Goal: Task Accomplishment & Management: Manage account settings

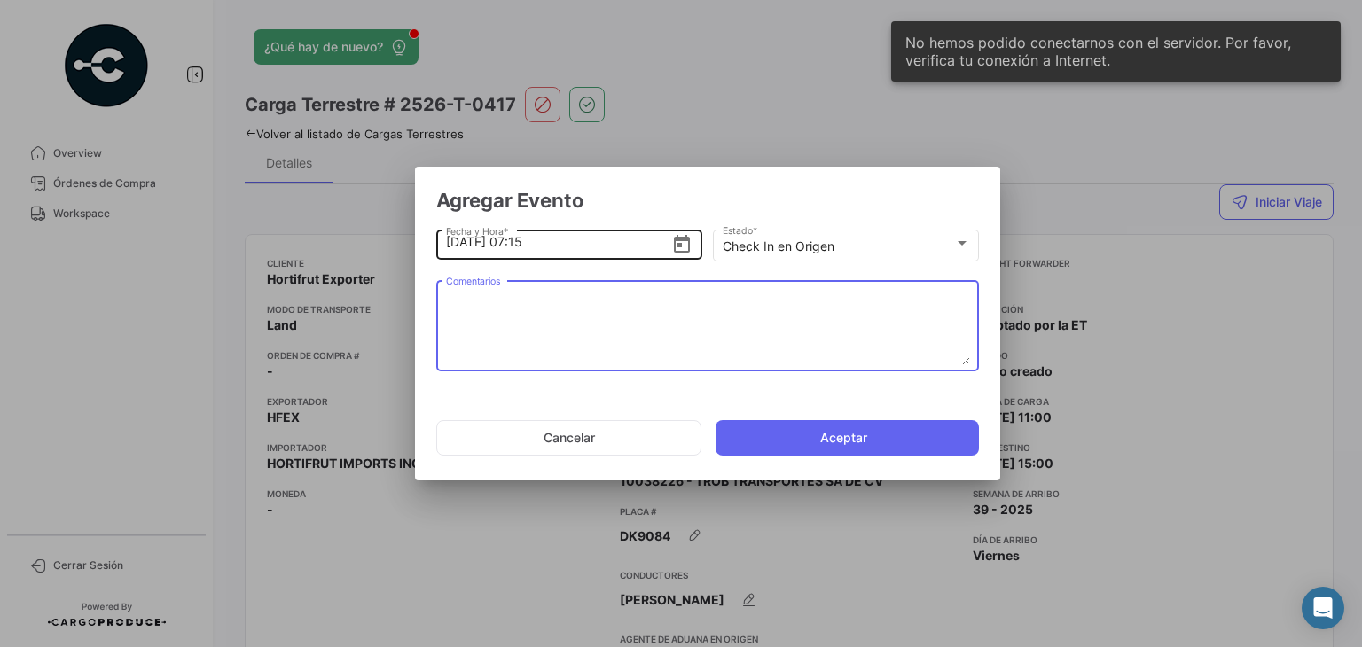
scroll to position [1144, 0]
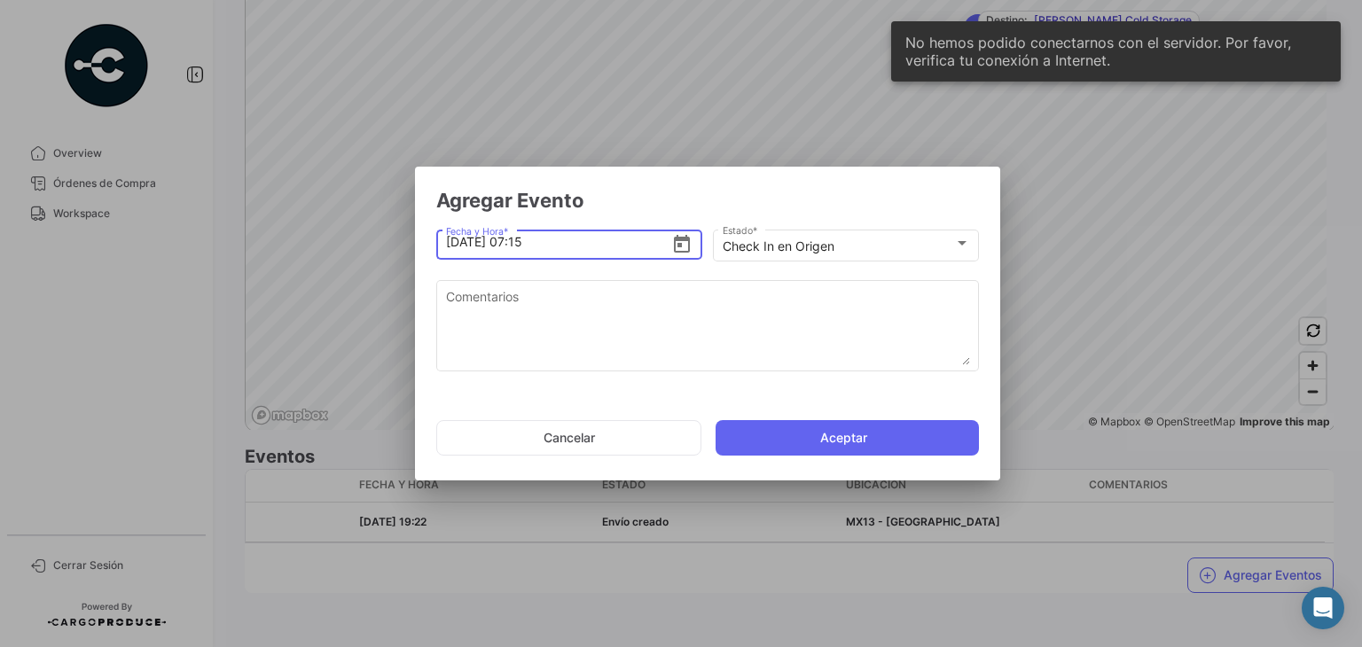
click at [567, 246] on input "[DATE] 07:15" at bounding box center [559, 242] width 226 height 62
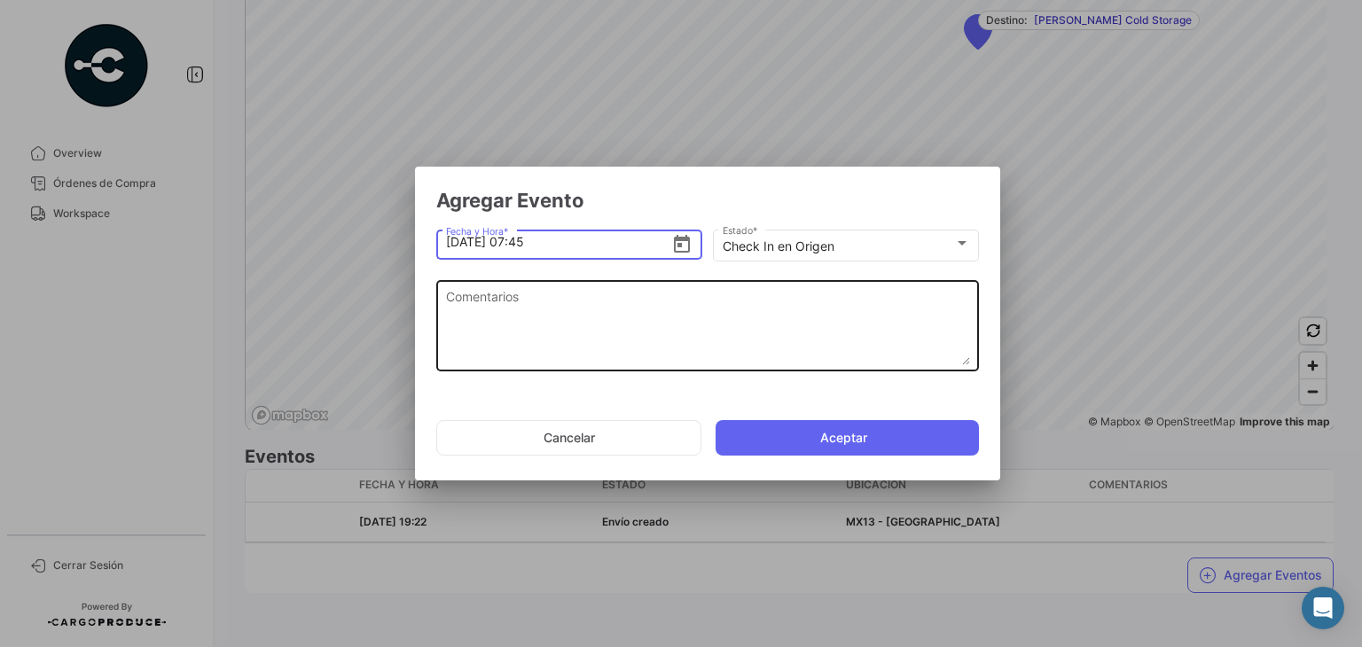
type input "[DATE] 07:45"
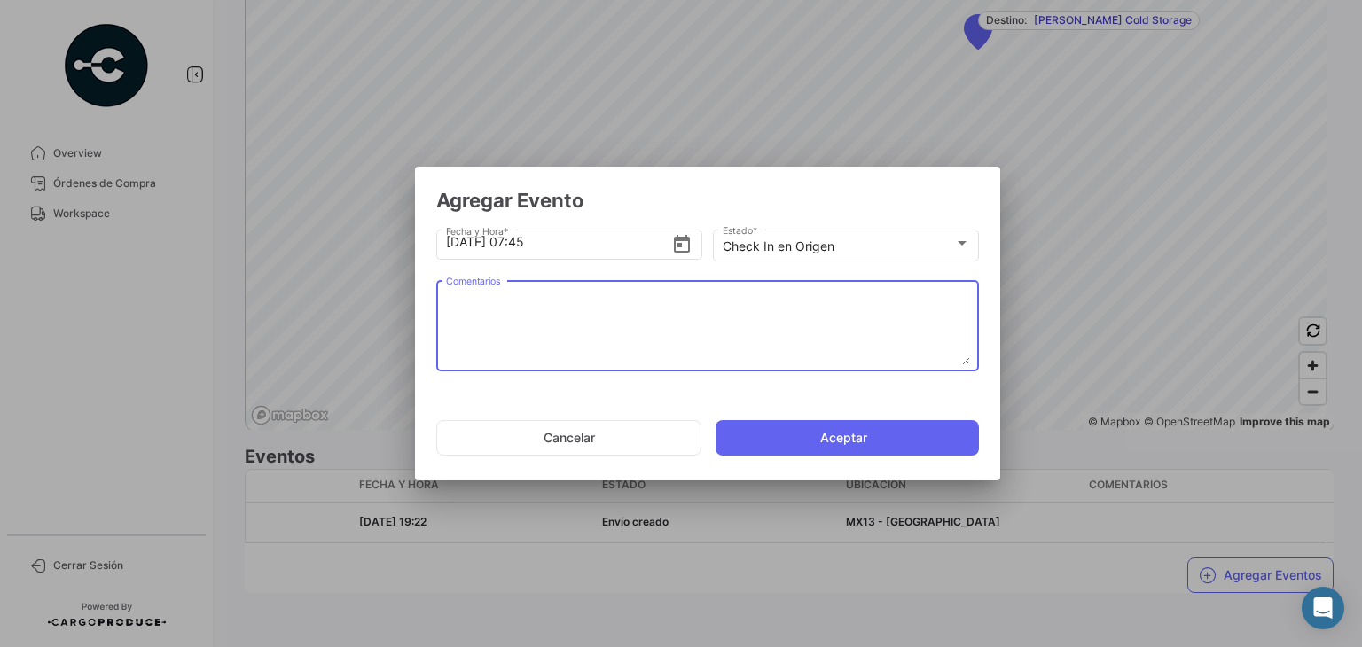
click at [667, 324] on textarea "Comentarios" at bounding box center [708, 326] width 524 height 78
paste textarea "157632"
type textarea "1"
paste textarea "Hora en la que la unidad llega al cooler de carga"
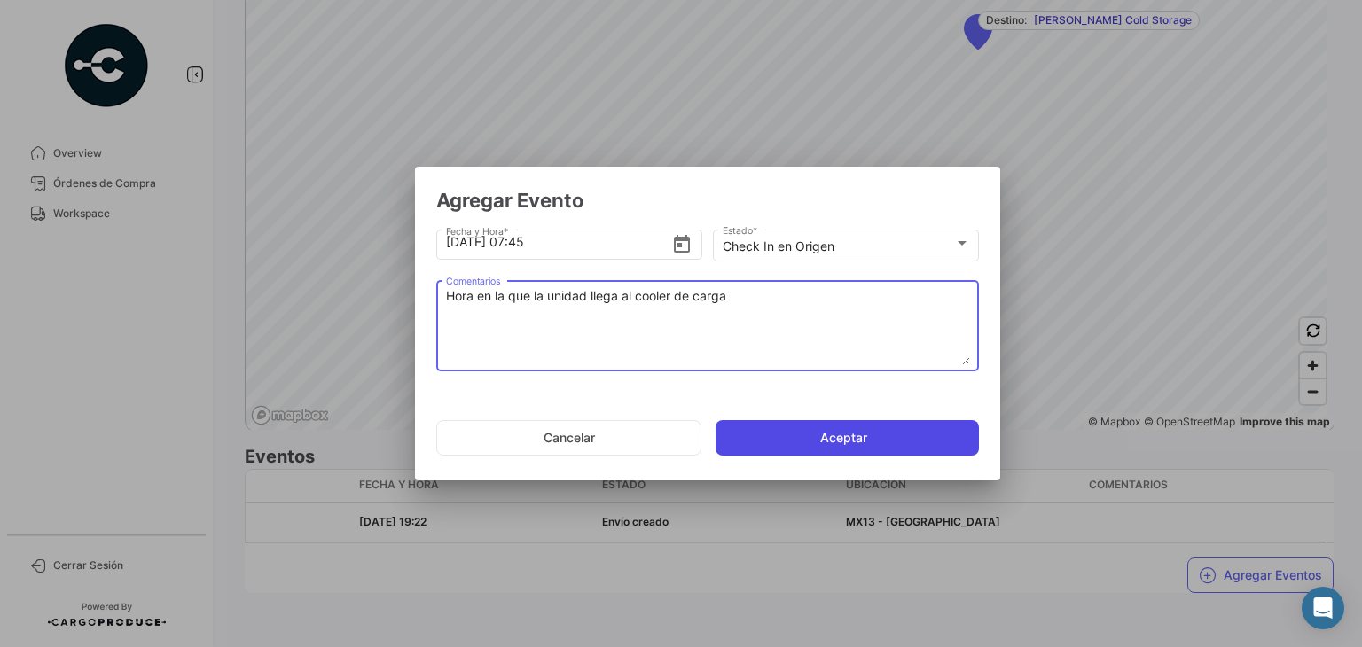
type textarea "Hora en la que la unidad llega al cooler de carga"
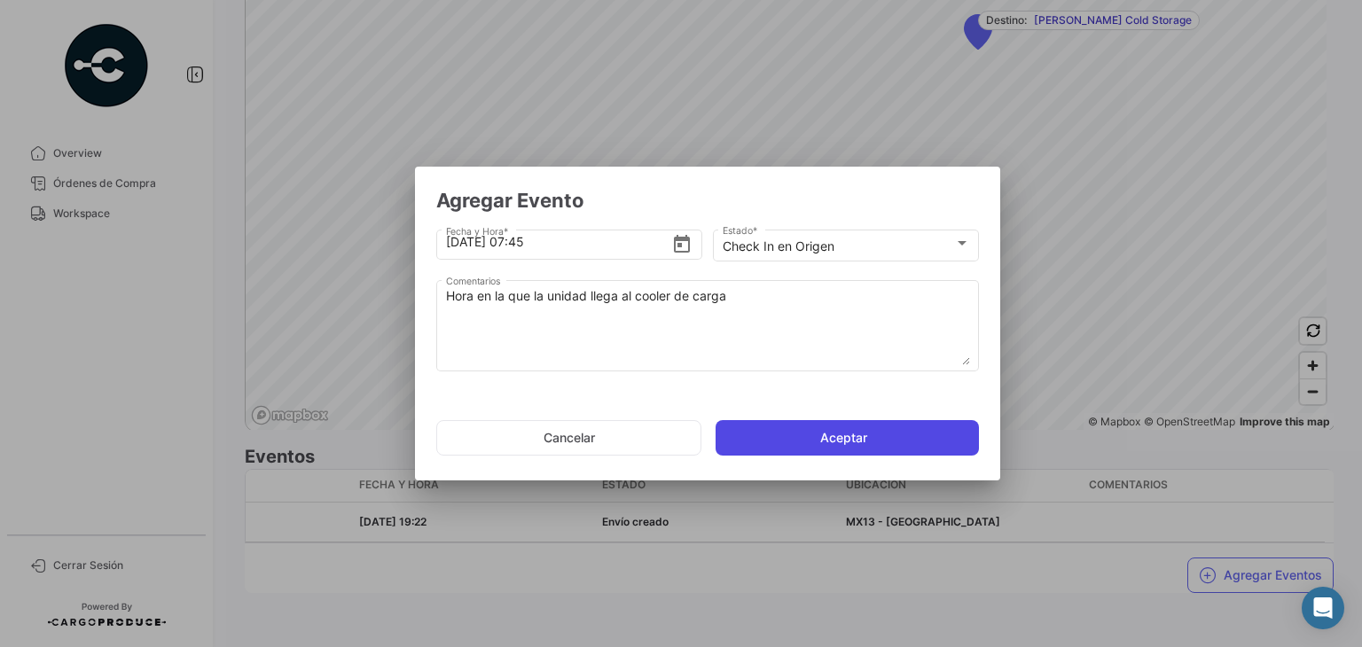
click at [802, 444] on button "Aceptar" at bounding box center [847, 437] width 263 height 35
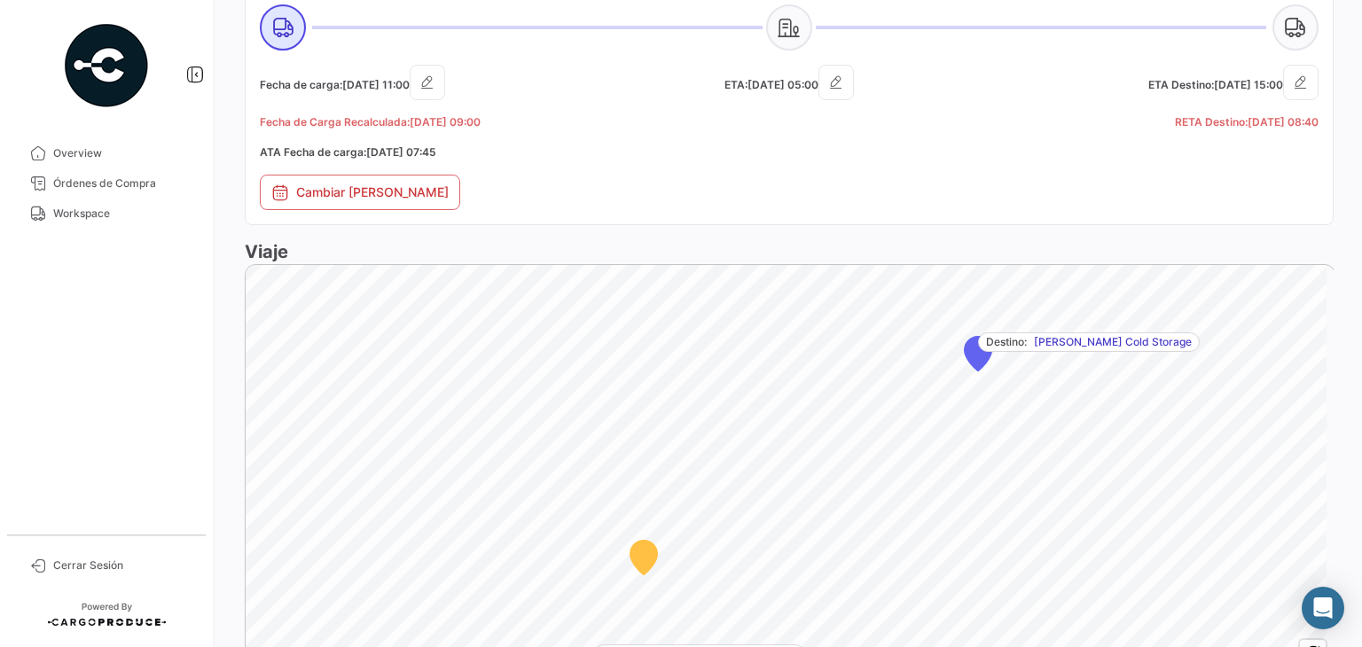
scroll to position [887, 0]
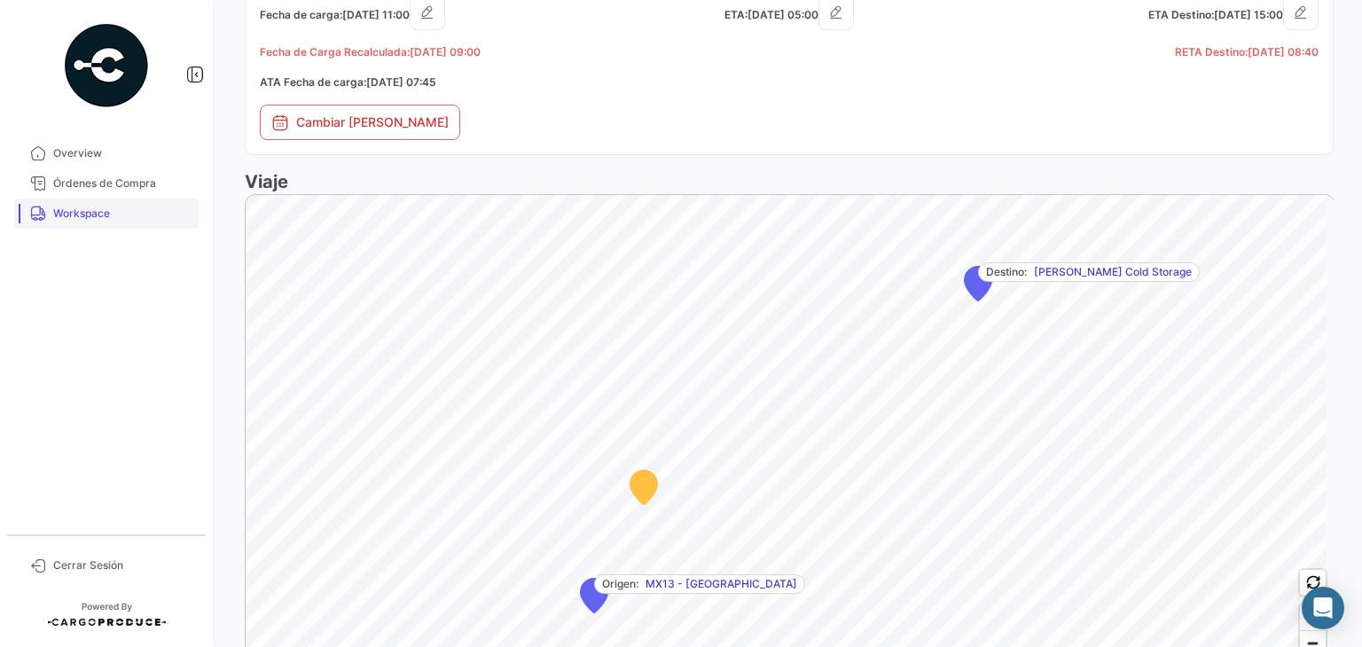
drag, startPoint x: 107, startPoint y: 221, endPoint x: 121, endPoint y: 221, distance: 13.3
click at [107, 221] on span "Workspace" at bounding box center [122, 214] width 138 height 16
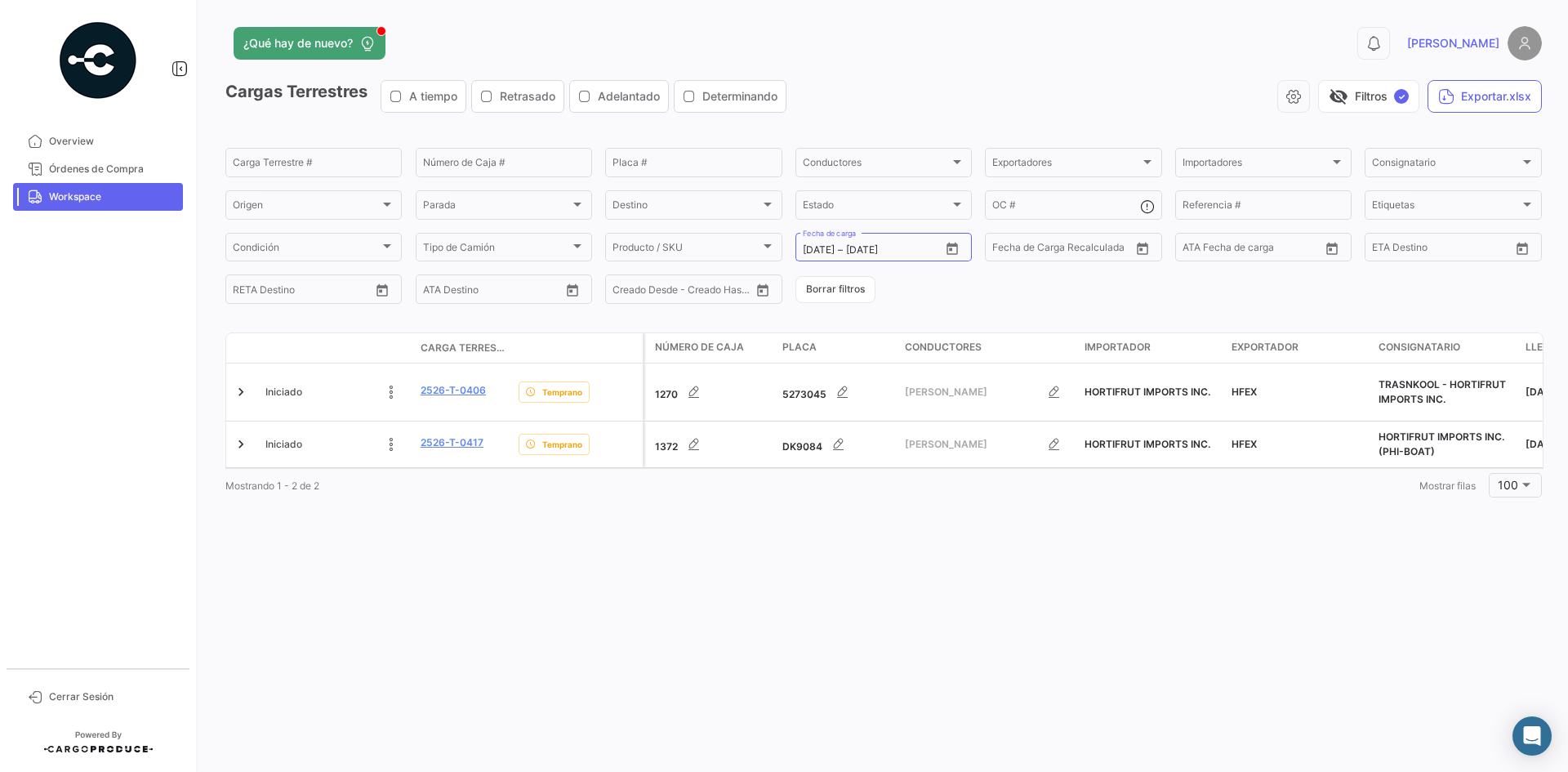
click at [80, 203] on span "Workspace" at bounding box center [112, 197] width 127 height 15
click at [958, 246] on icon "Open calendar" at bounding box center [952, 250] width 15 height 15
click at [957, 478] on div "26" at bounding box center [958, 480] width 25 height 29
type input "[DATE]"
click at [957, 478] on div "26" at bounding box center [958, 480] width 25 height 29
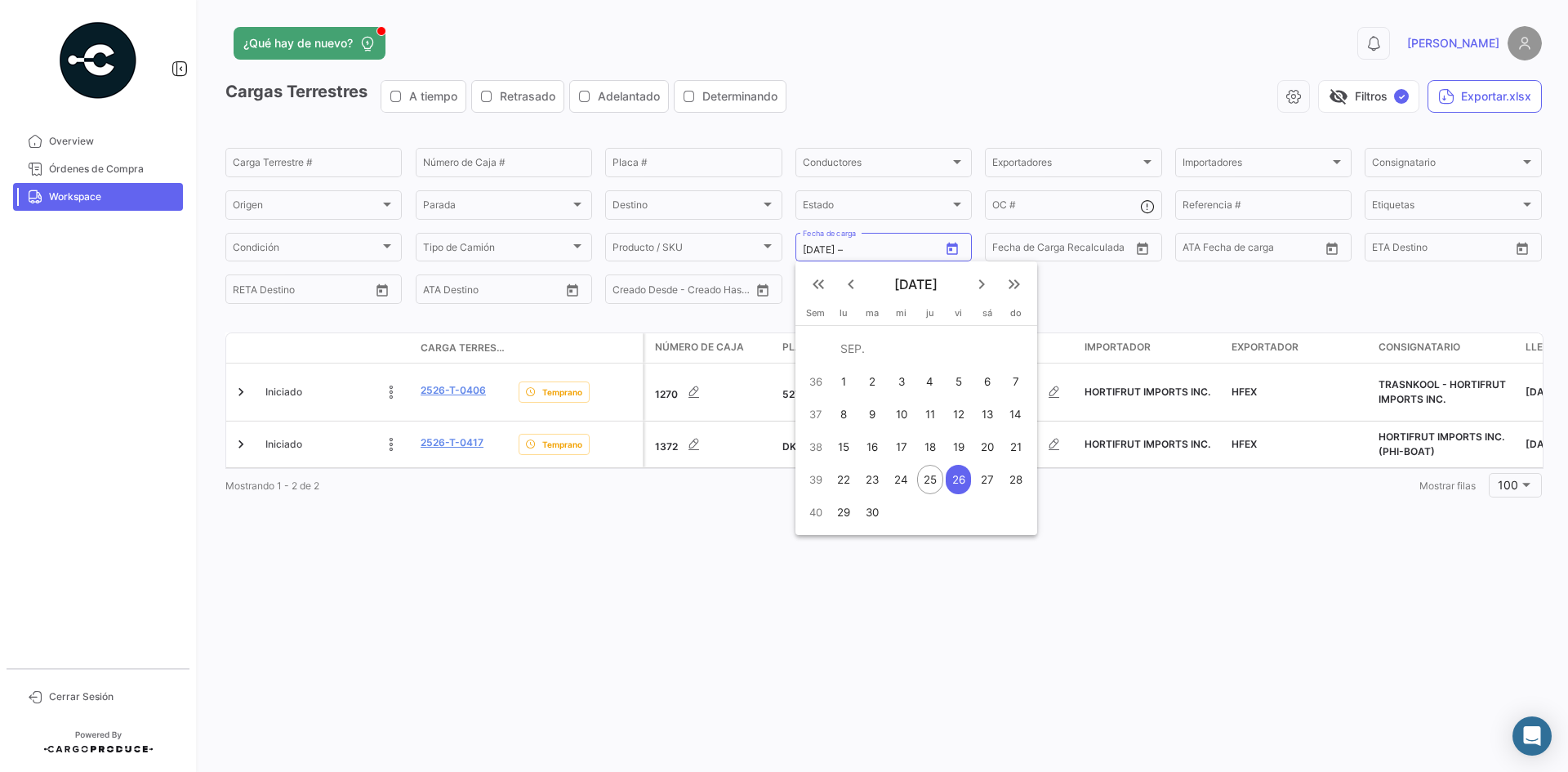
type input "[DATE]"
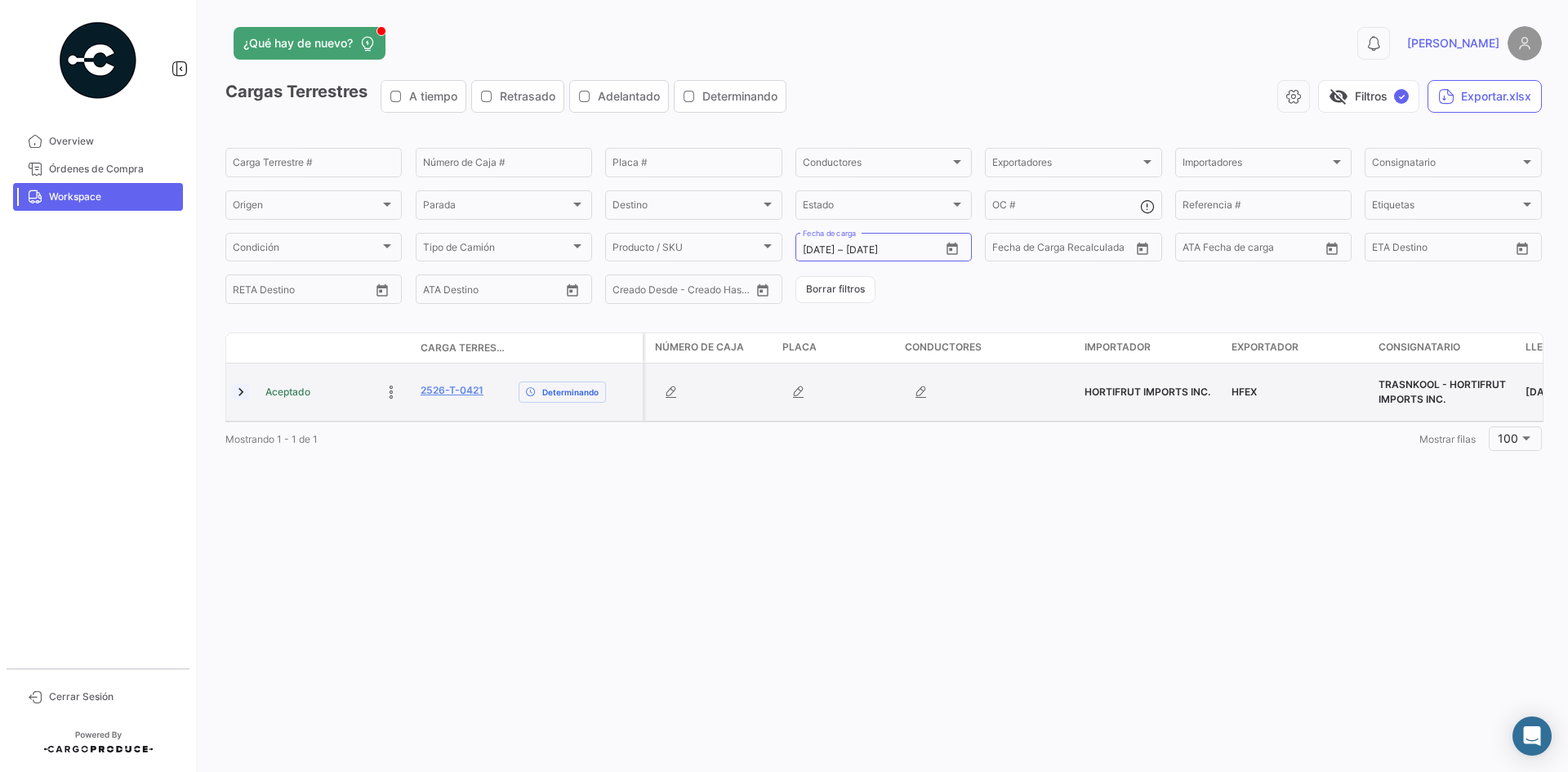
click at [239, 396] on link at bounding box center [241, 392] width 17 height 17
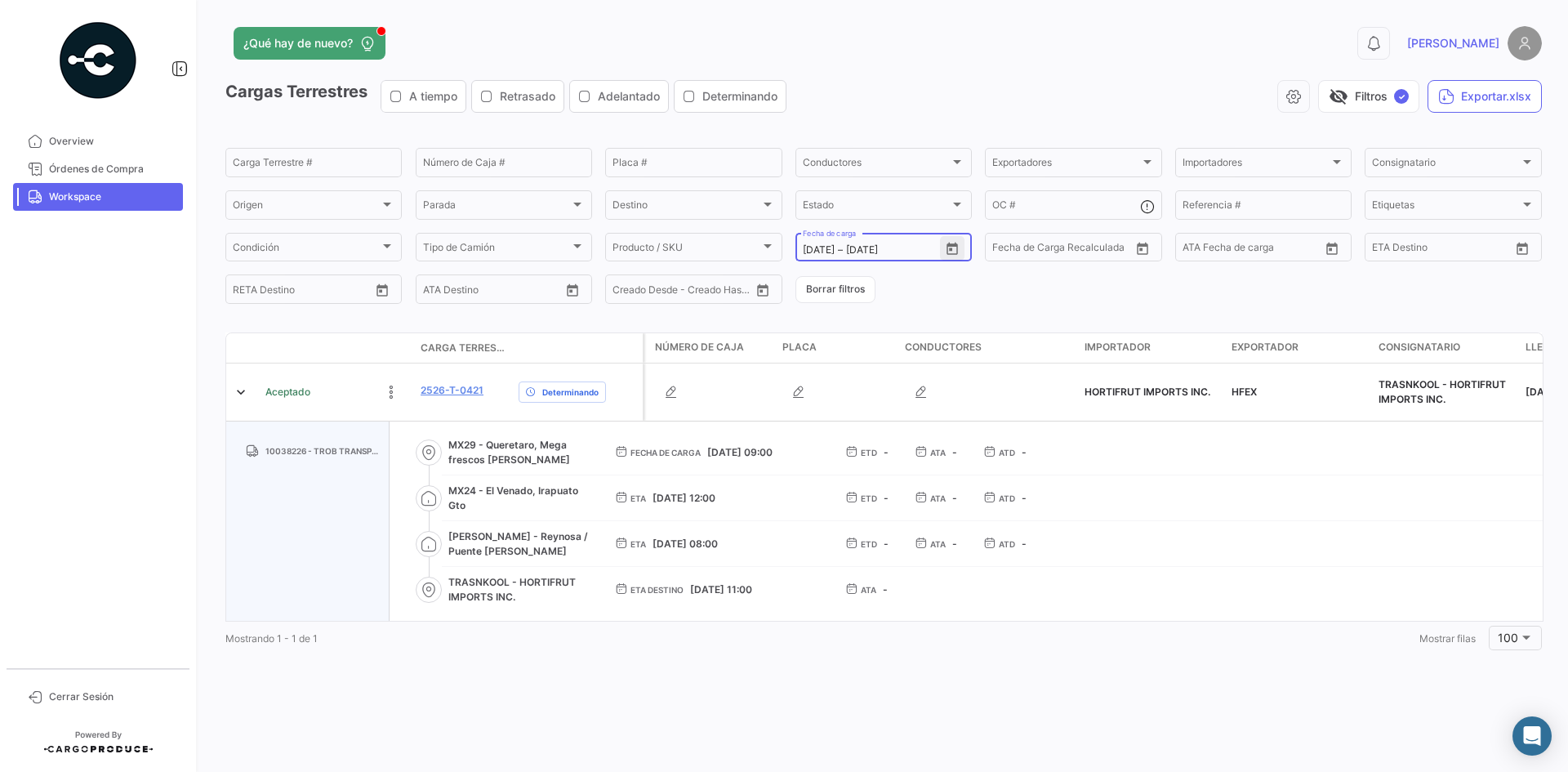
click at [955, 251] on icon "Open calendar" at bounding box center [952, 250] width 15 height 15
click at [983, 482] on div "27" at bounding box center [987, 480] width 26 height 29
type input "[DATE]"
click at [983, 482] on div "27" at bounding box center [987, 480] width 26 height 29
type input "[DATE]"
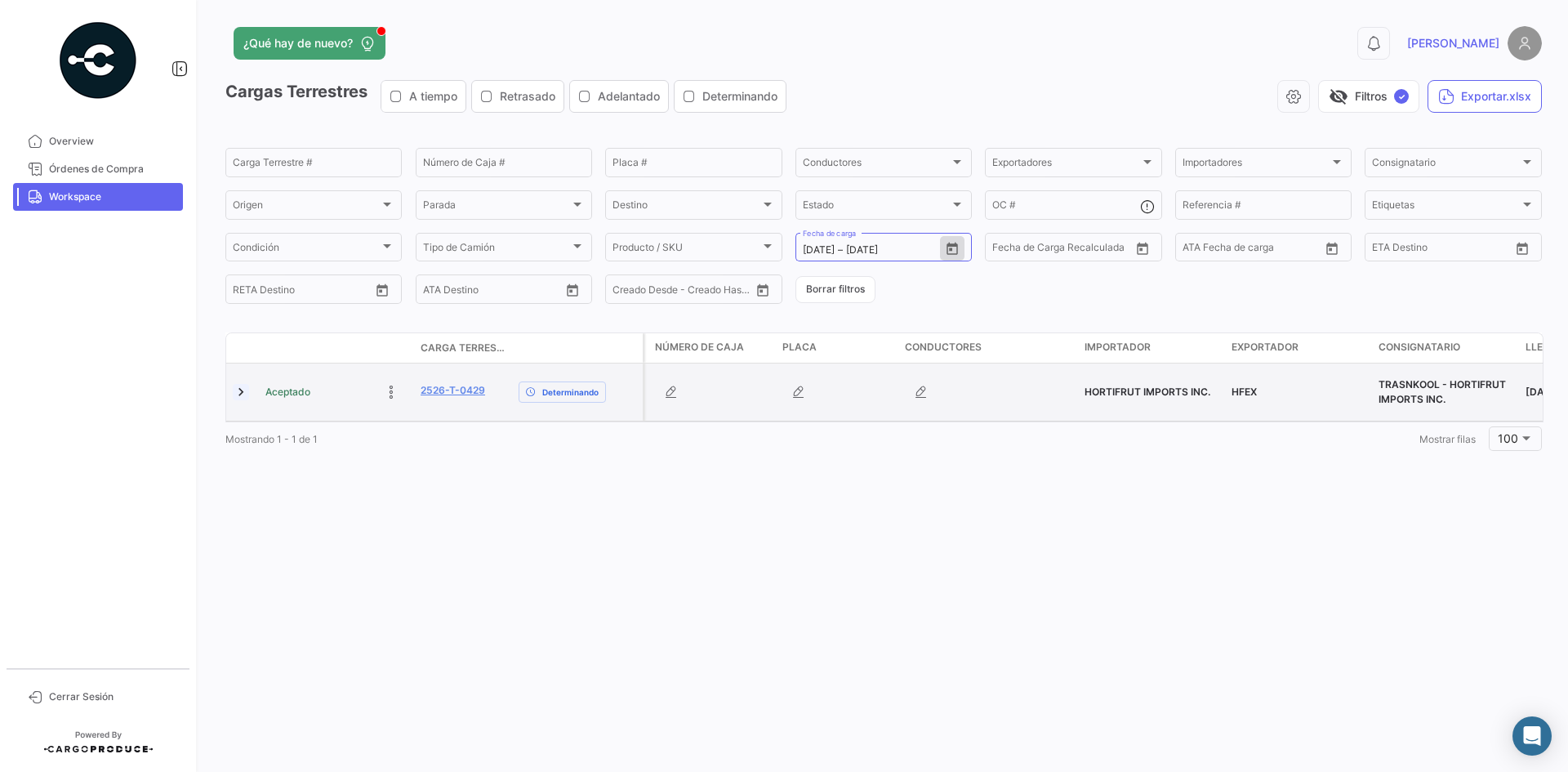
click at [239, 391] on link at bounding box center [241, 392] width 17 height 17
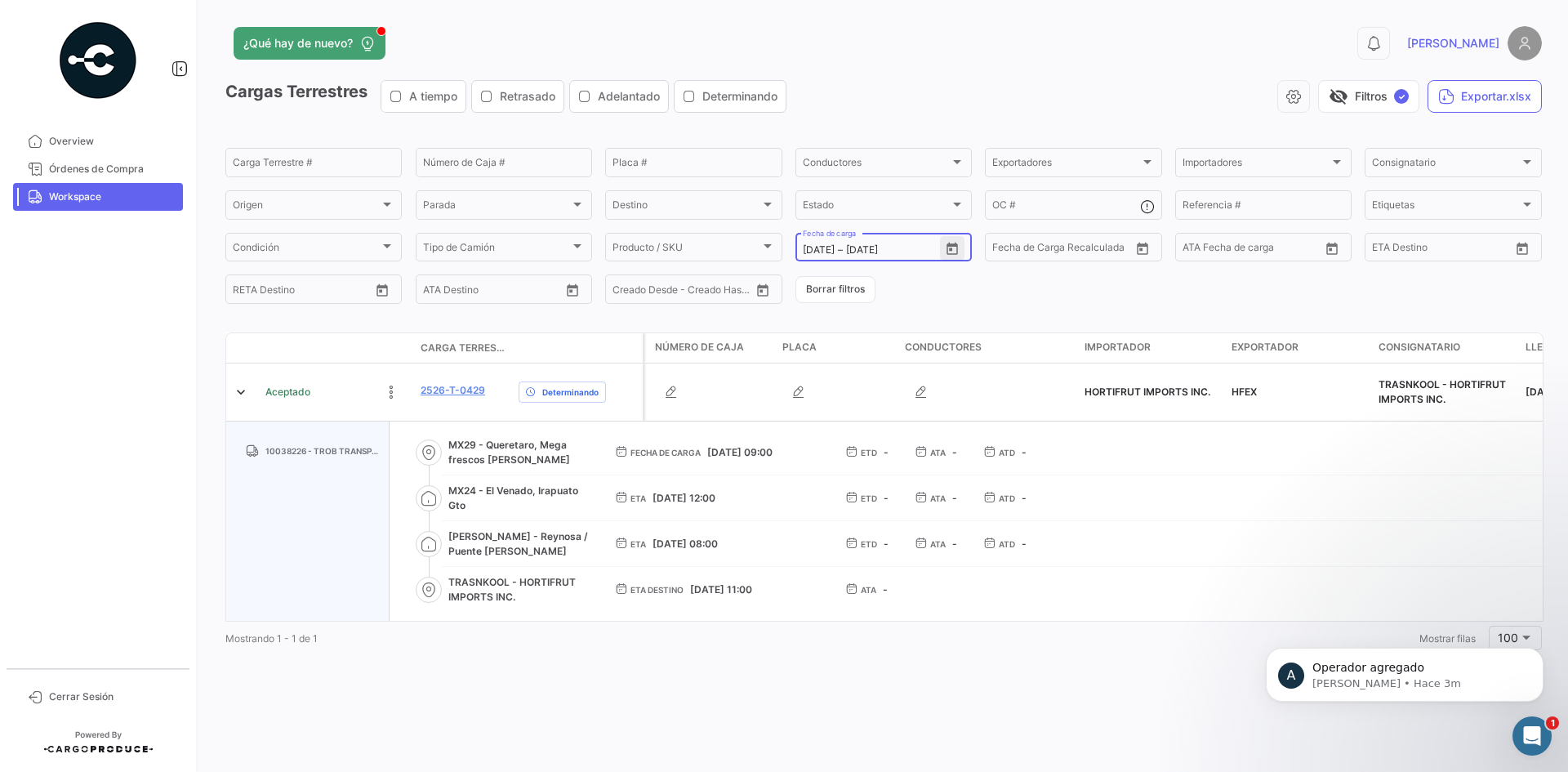
click at [956, 249] on icon "Open calendar" at bounding box center [952, 250] width 15 height 15
click at [962, 479] on div "26" at bounding box center [958, 480] width 25 height 29
type input "[DATE]"
click at [962, 479] on div "26" at bounding box center [958, 480] width 25 height 29
type input "[DATE]"
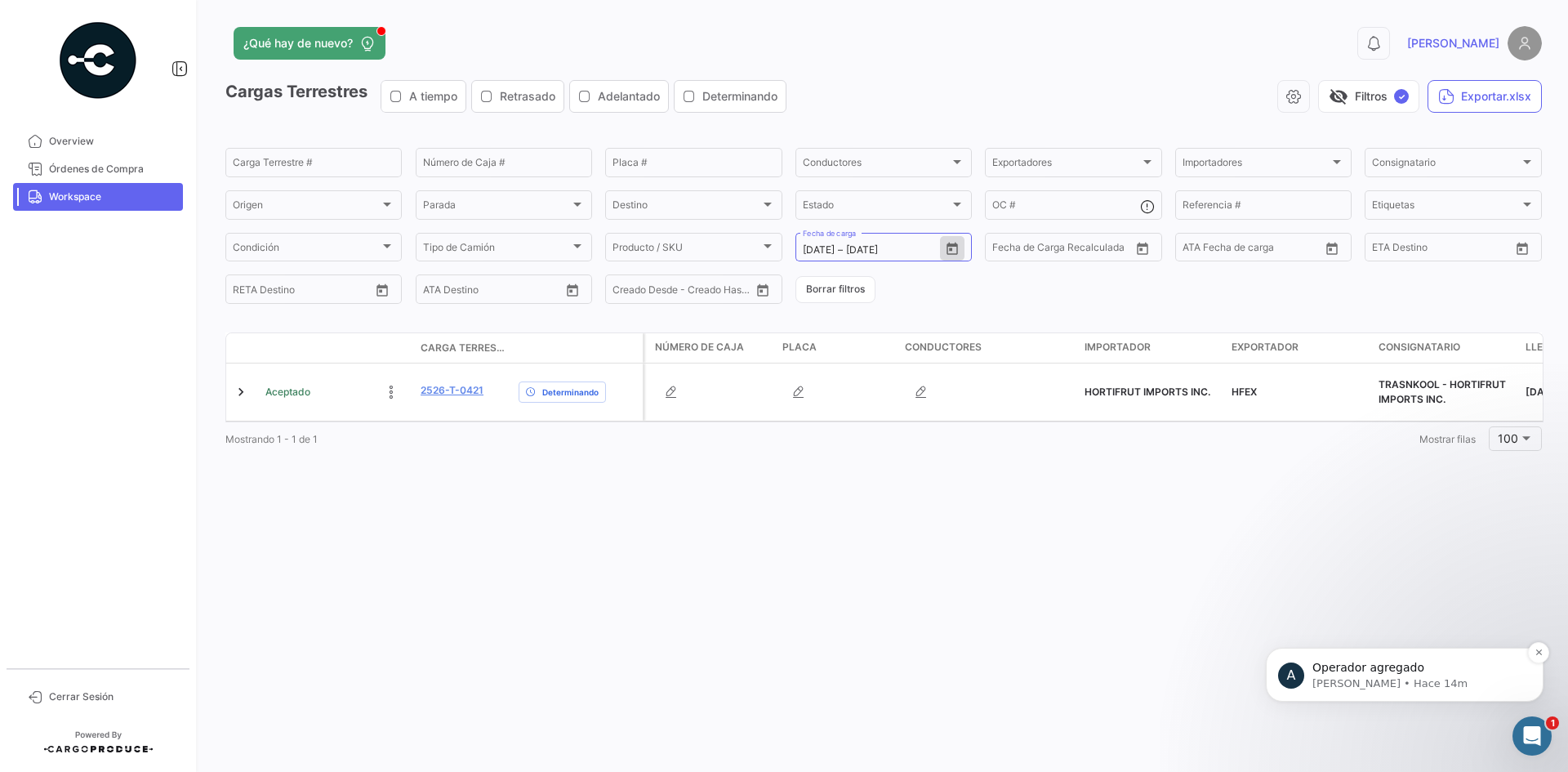
click at [1253, 596] on p "[PERSON_NAME] • Hace 14m" at bounding box center [1417, 684] width 211 height 15
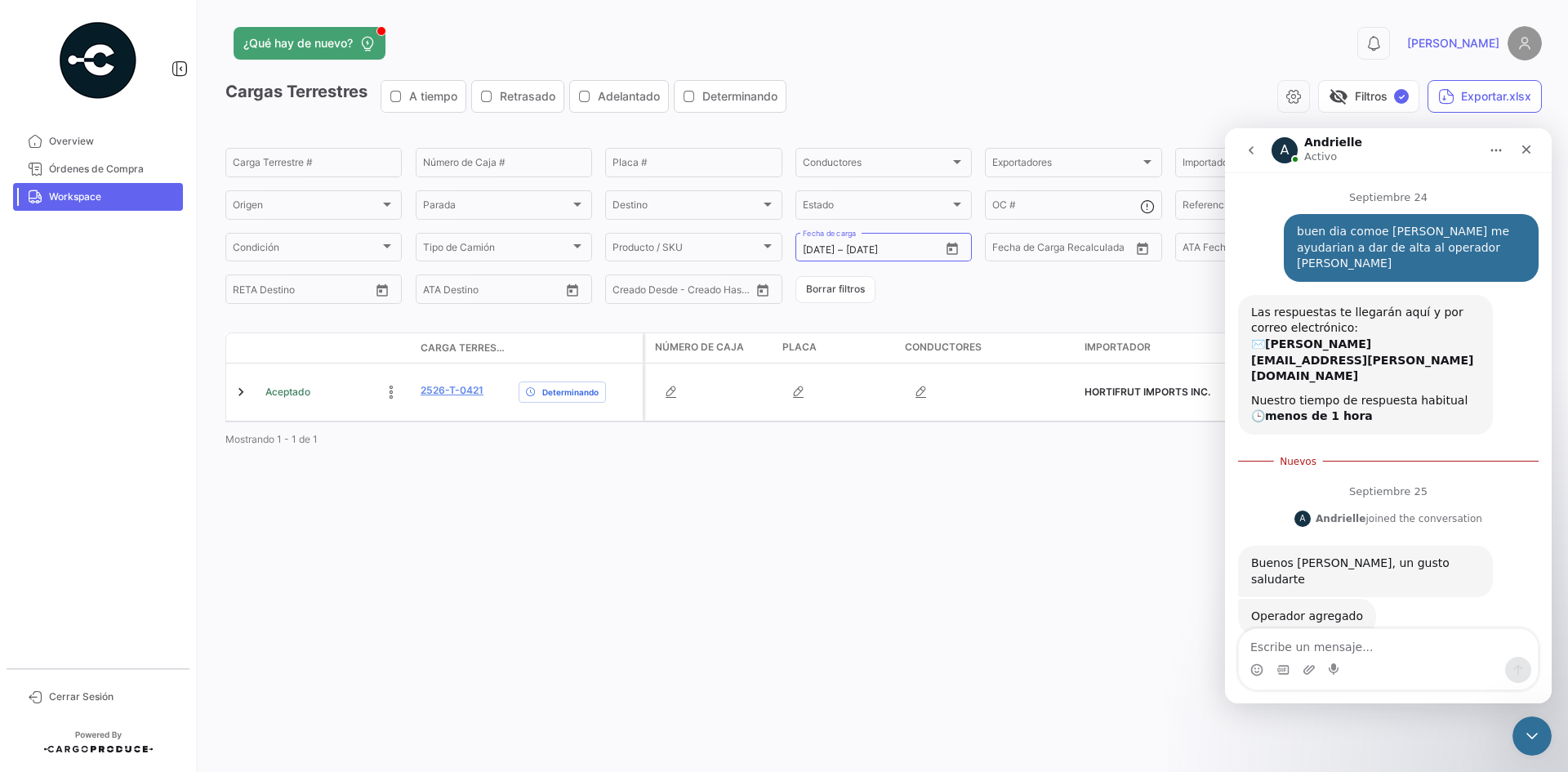
scroll to position [3, 0]
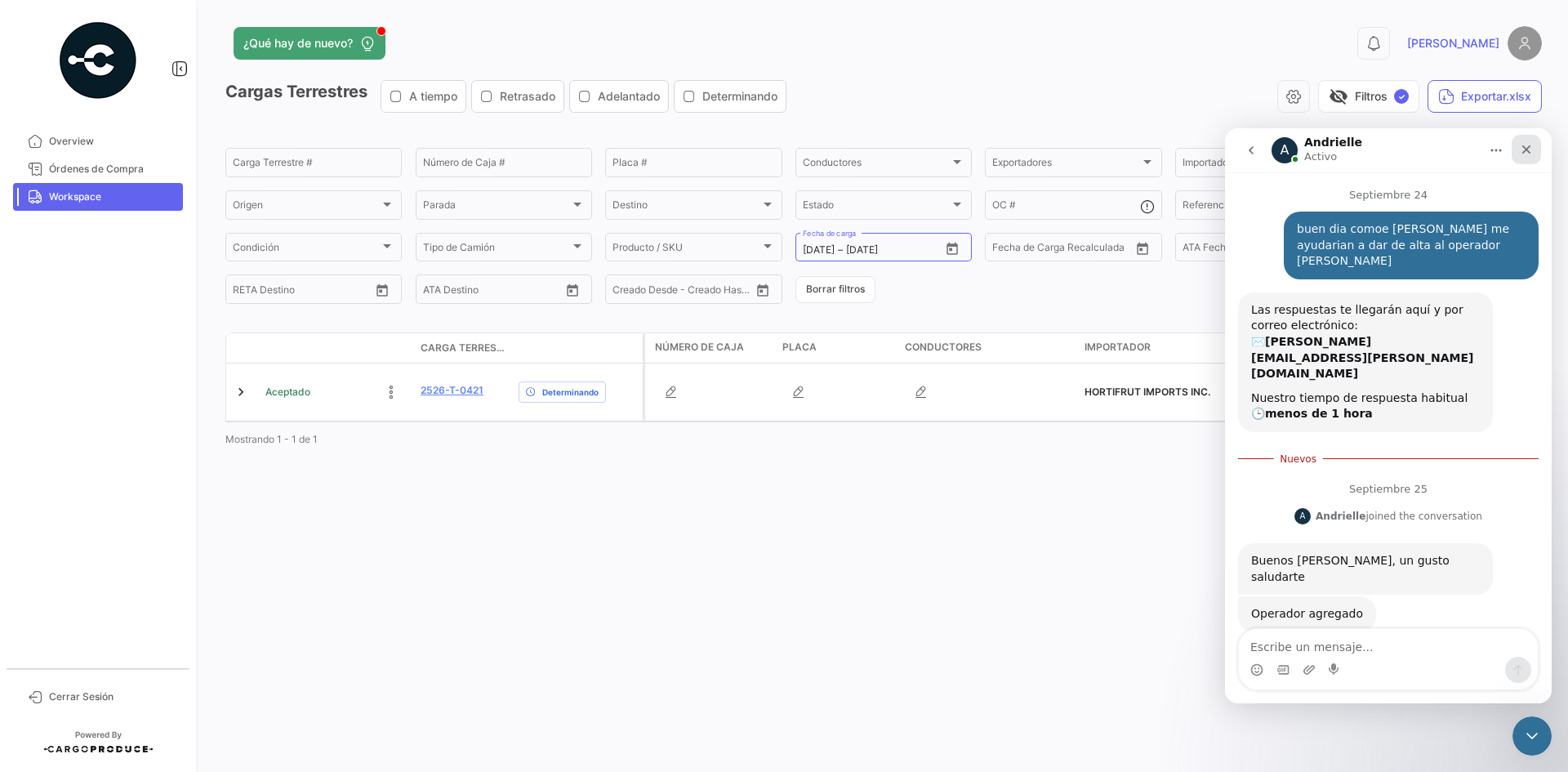
click at [1253, 152] on icon "Cerrar" at bounding box center [1527, 149] width 13 height 13
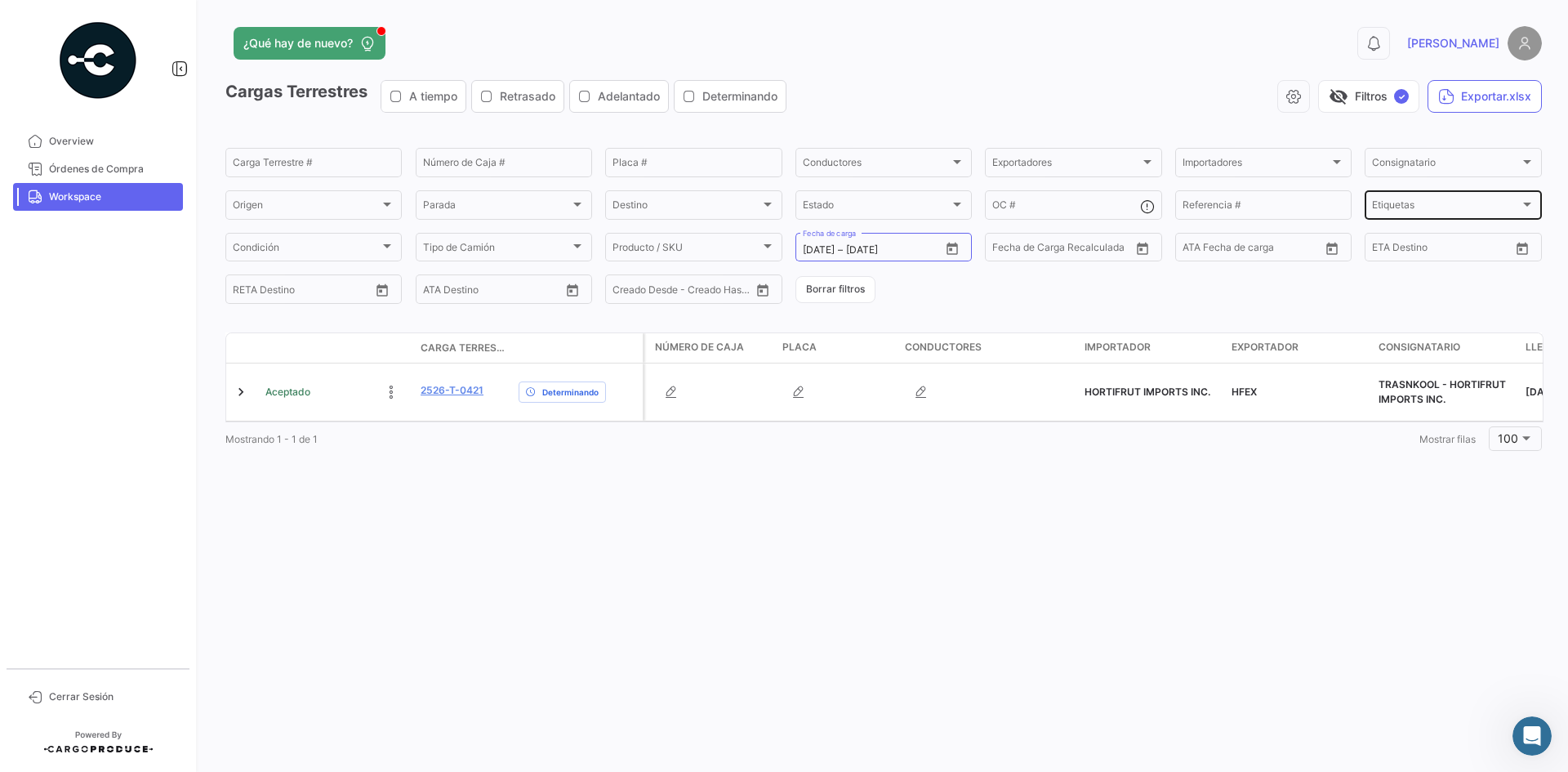
scroll to position [0, 0]
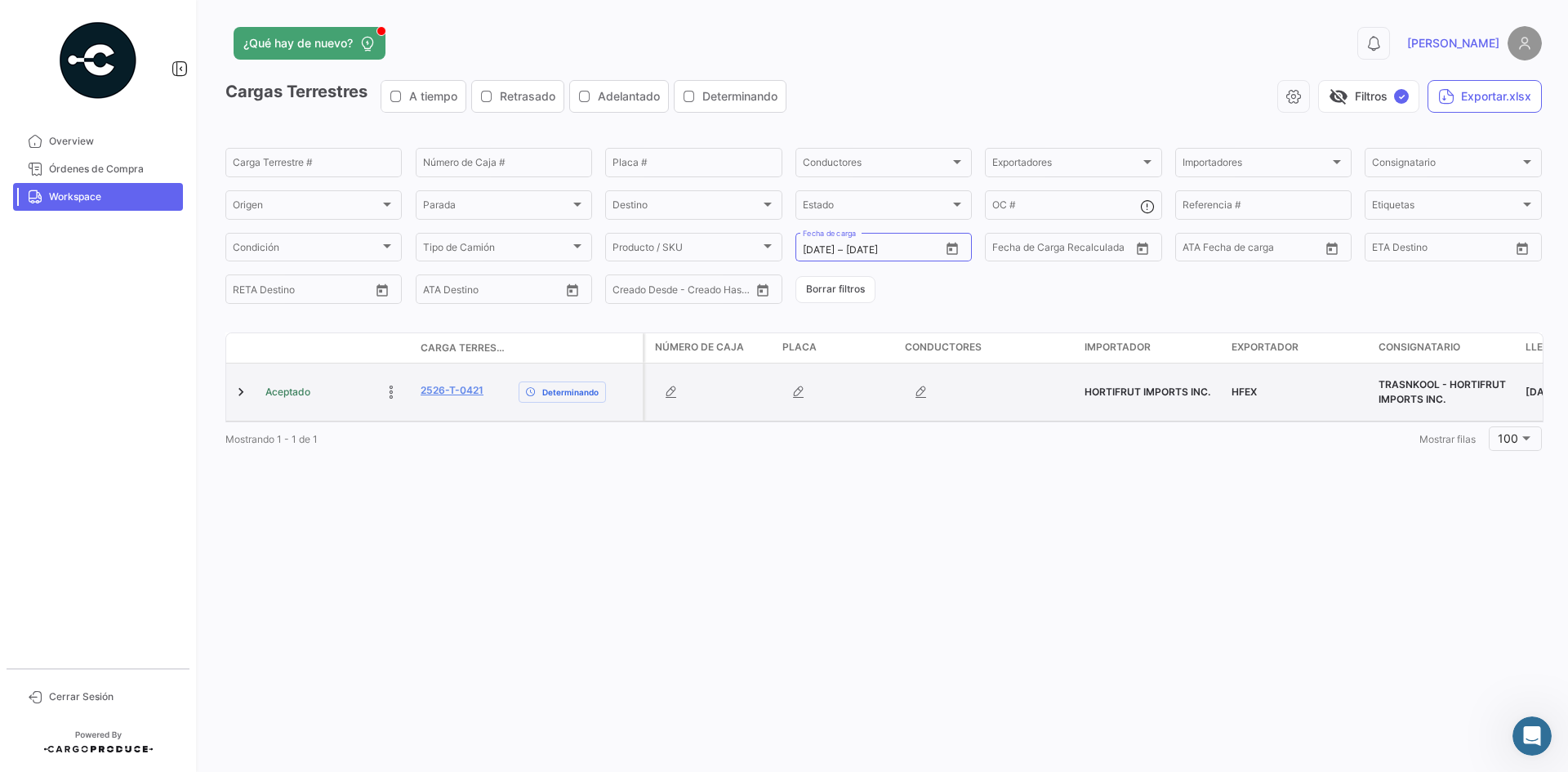
click at [706, 374] on datatable-body-cell at bounding box center [711, 392] width 131 height 57
click at [670, 396] on icon "button" at bounding box center [671, 392] width 17 height 17
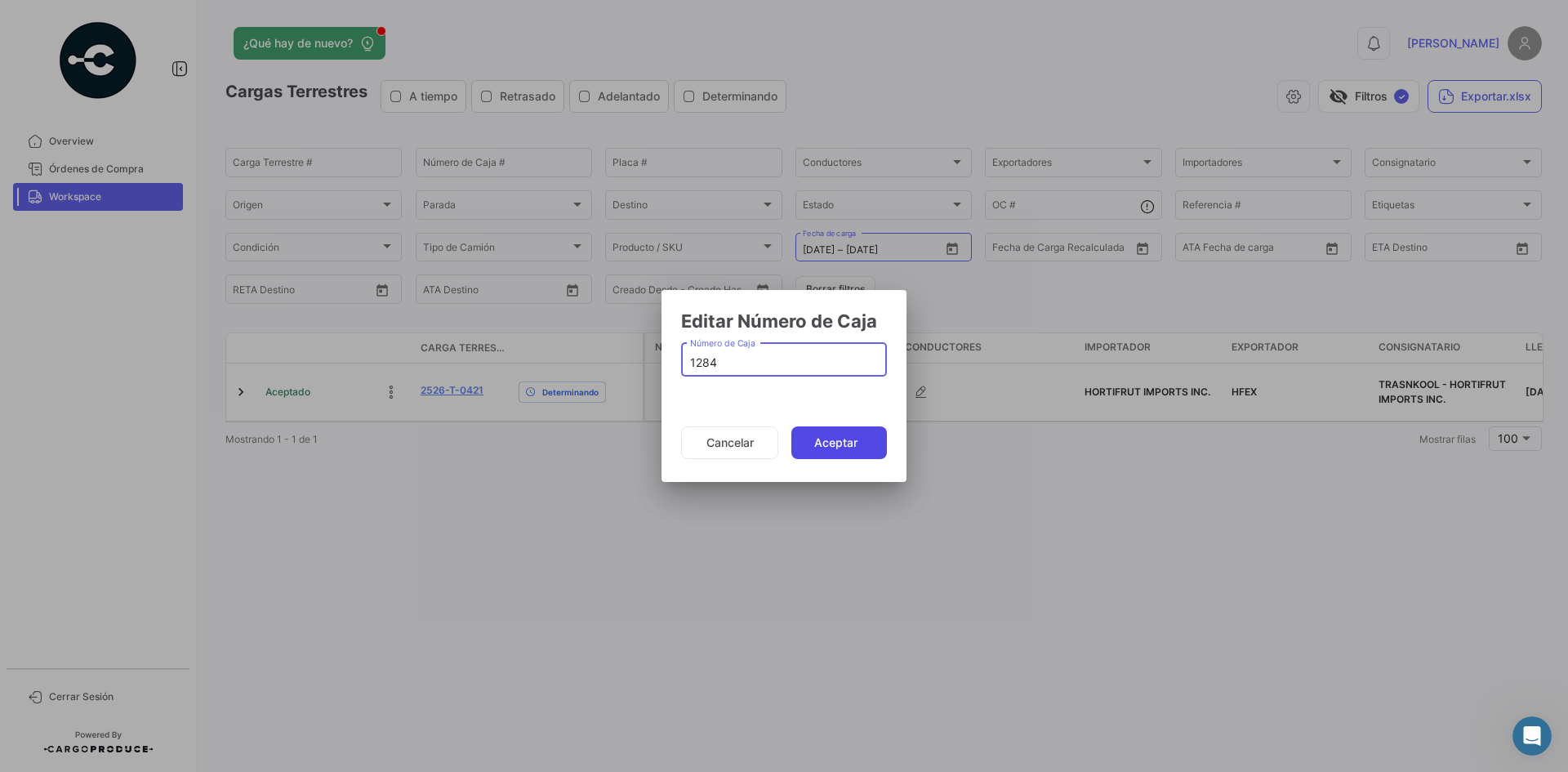
type input "1284"
click at [821, 441] on button "Aceptar" at bounding box center [839, 442] width 96 height 32
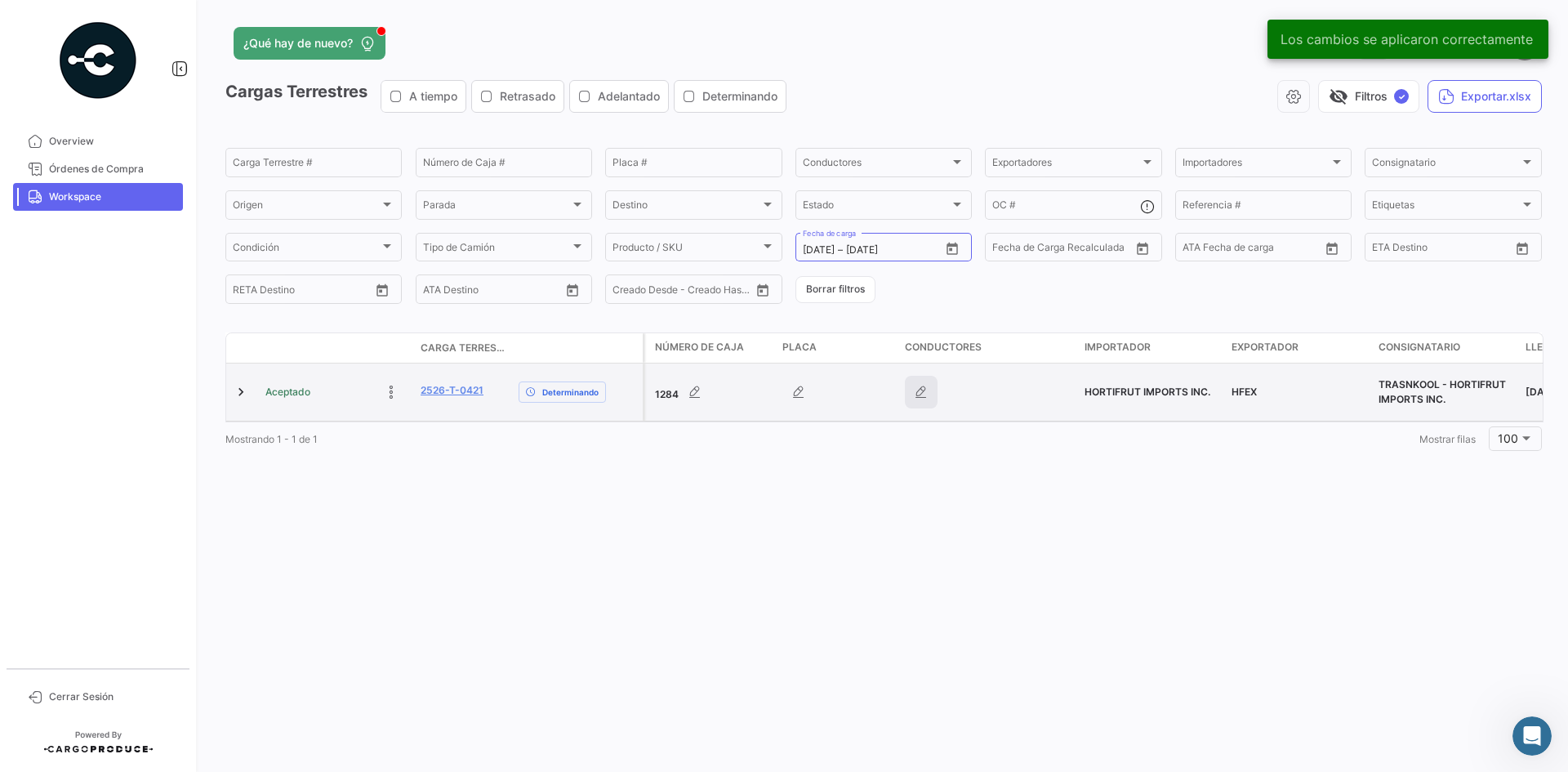
click at [929, 393] on button "button" at bounding box center [921, 392] width 32 height 32
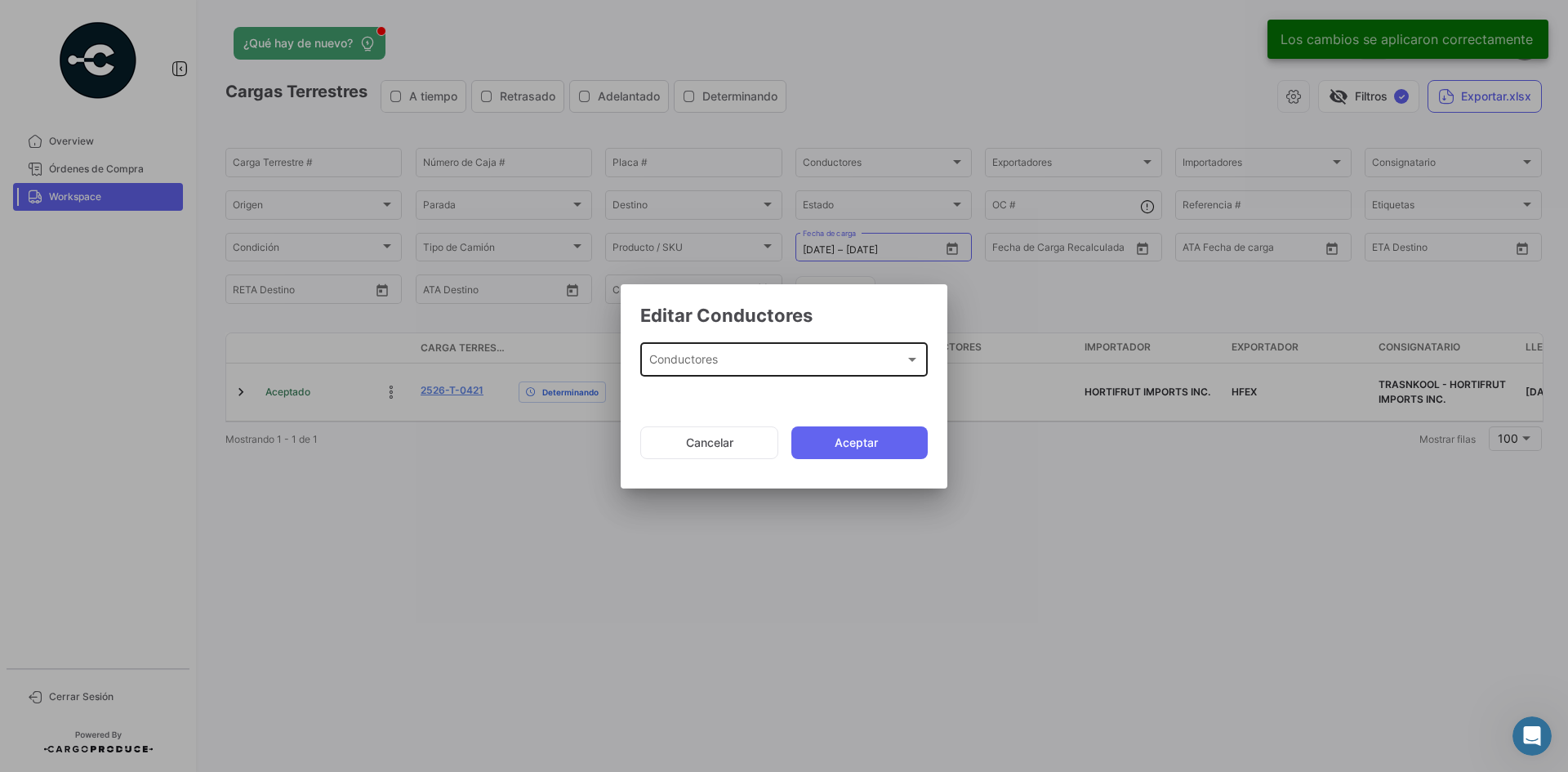
click at [776, 354] on div "Conductores Conductores" at bounding box center [784, 358] width 271 height 38
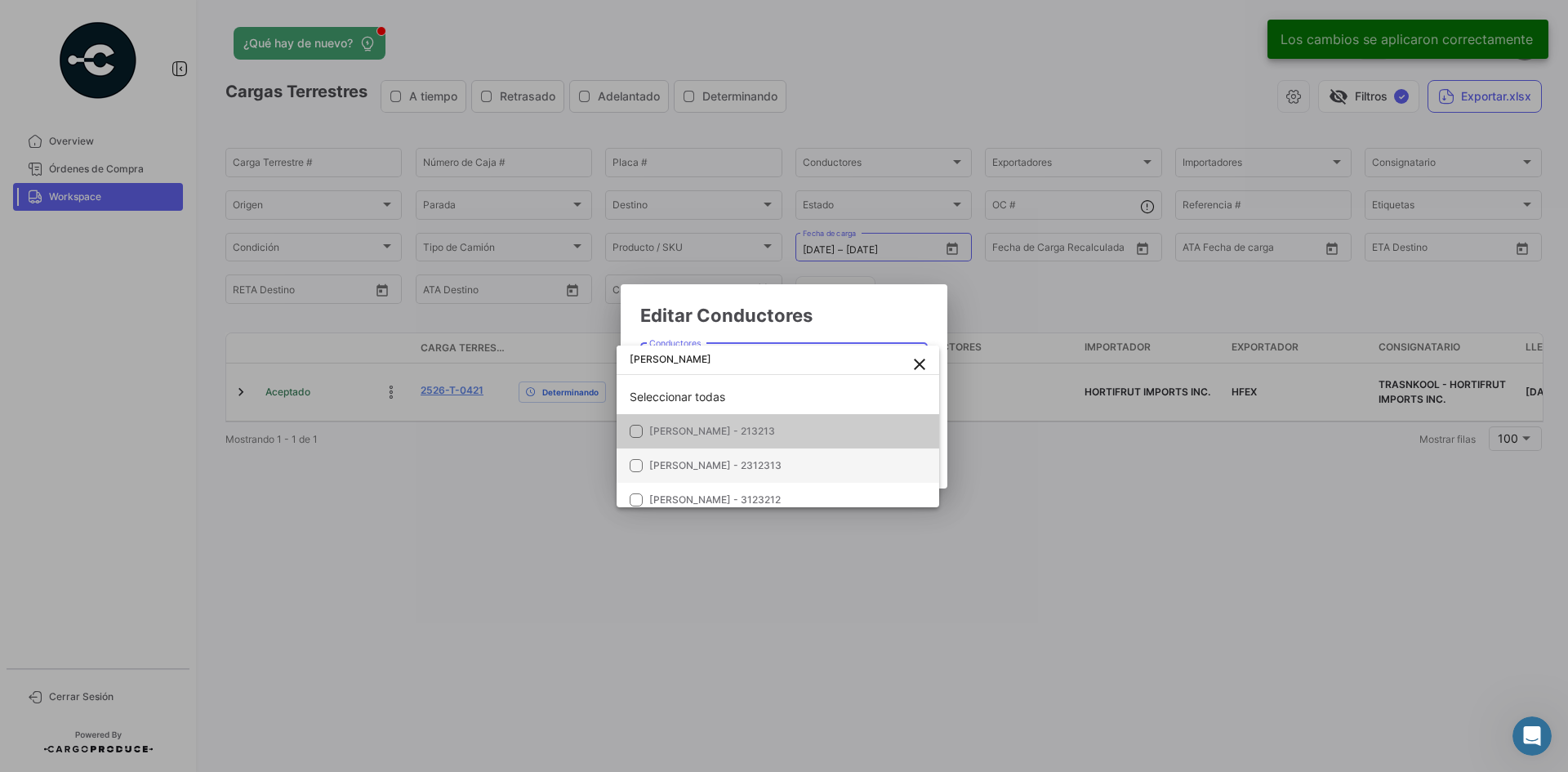
scroll to position [10, 0]
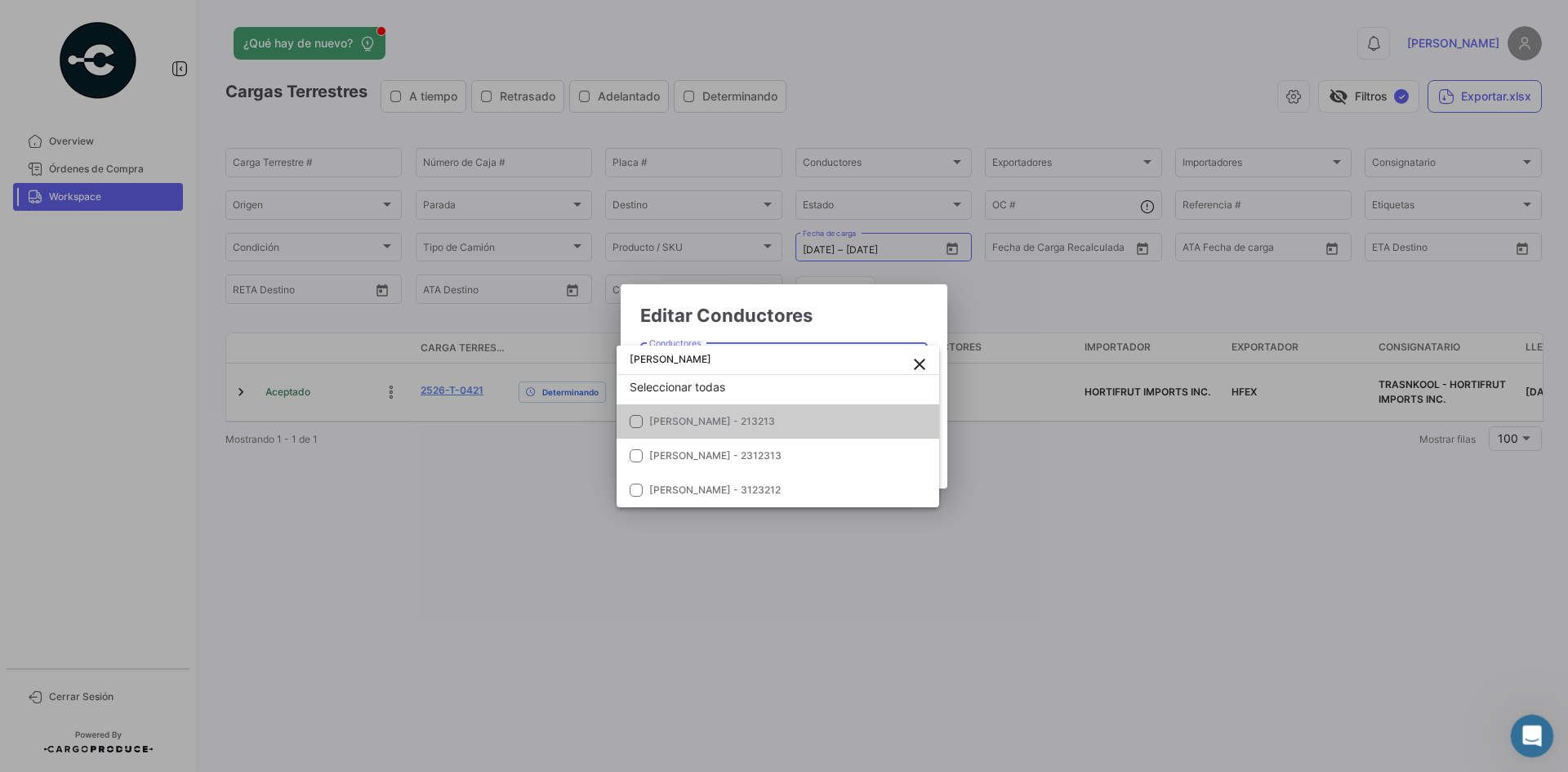
type input "[PERSON_NAME]"
click at [1253, 596] on icon "Abrir Intercom Messenger" at bounding box center [1529, 733] width 11 height 13
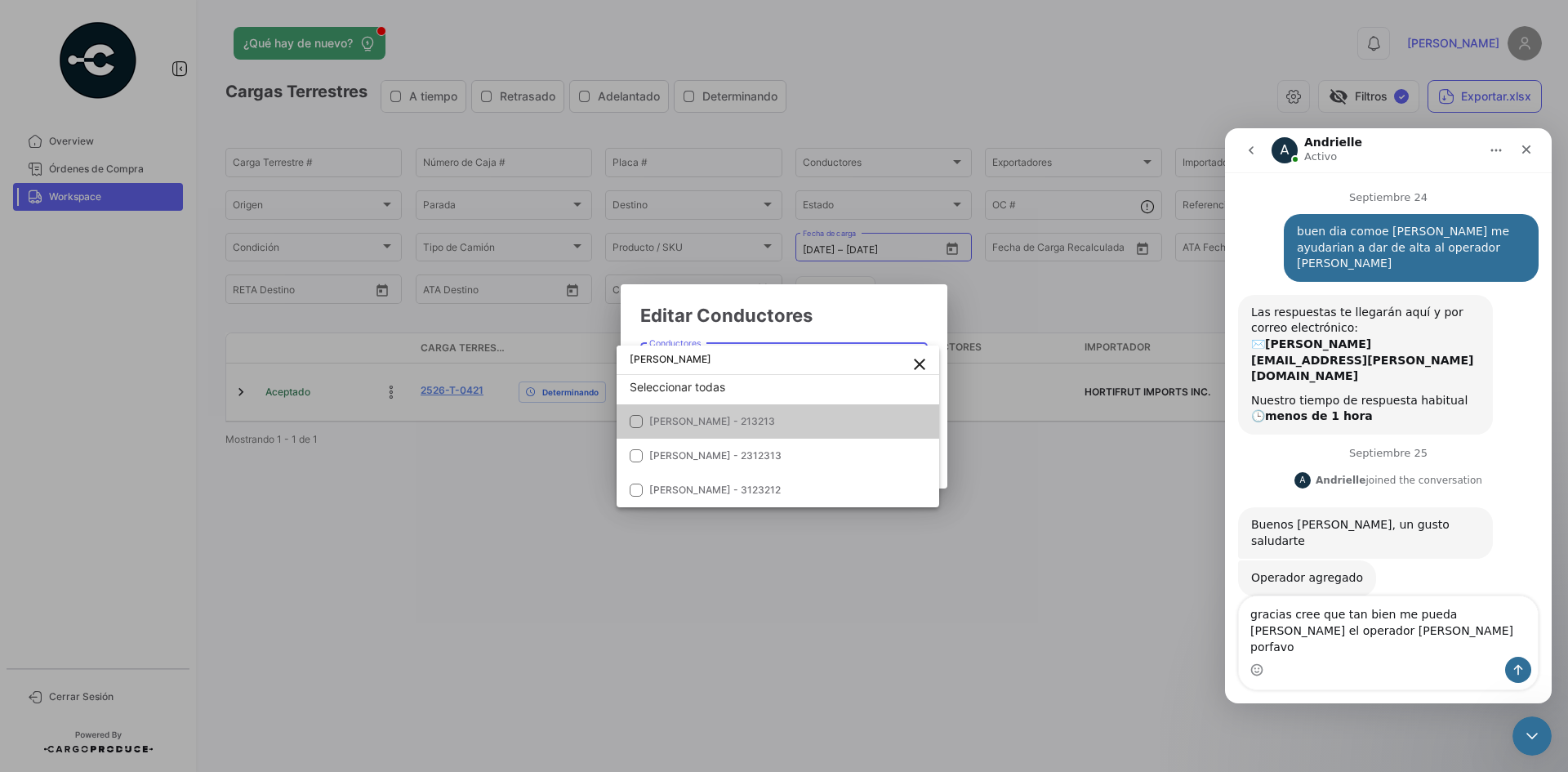
type textarea "gracias cree que tan bien me pueda [PERSON_NAME] el operador [PERSON_NAME] porf…"
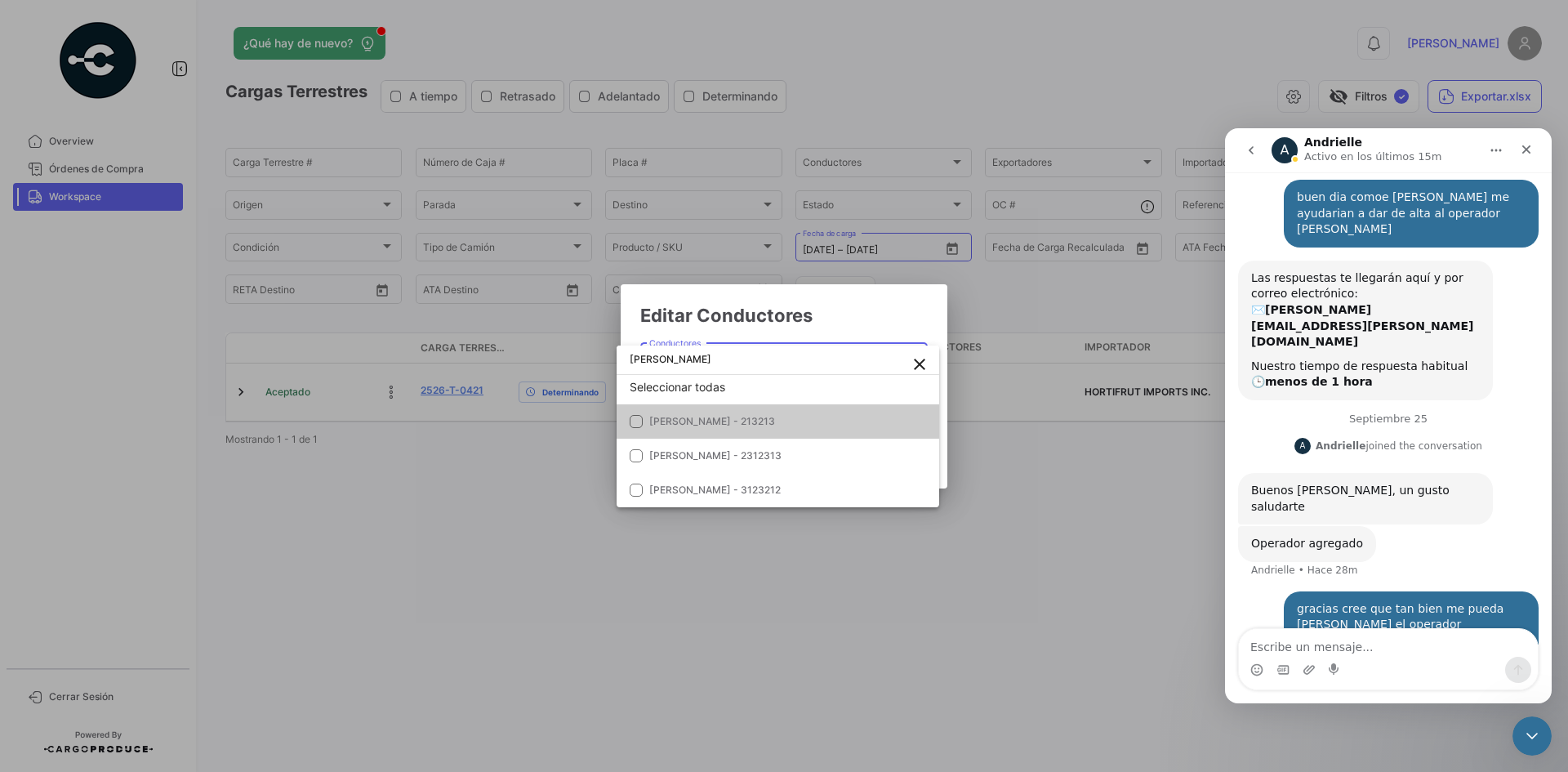
click at [855, 334] on div at bounding box center [784, 386] width 1568 height 772
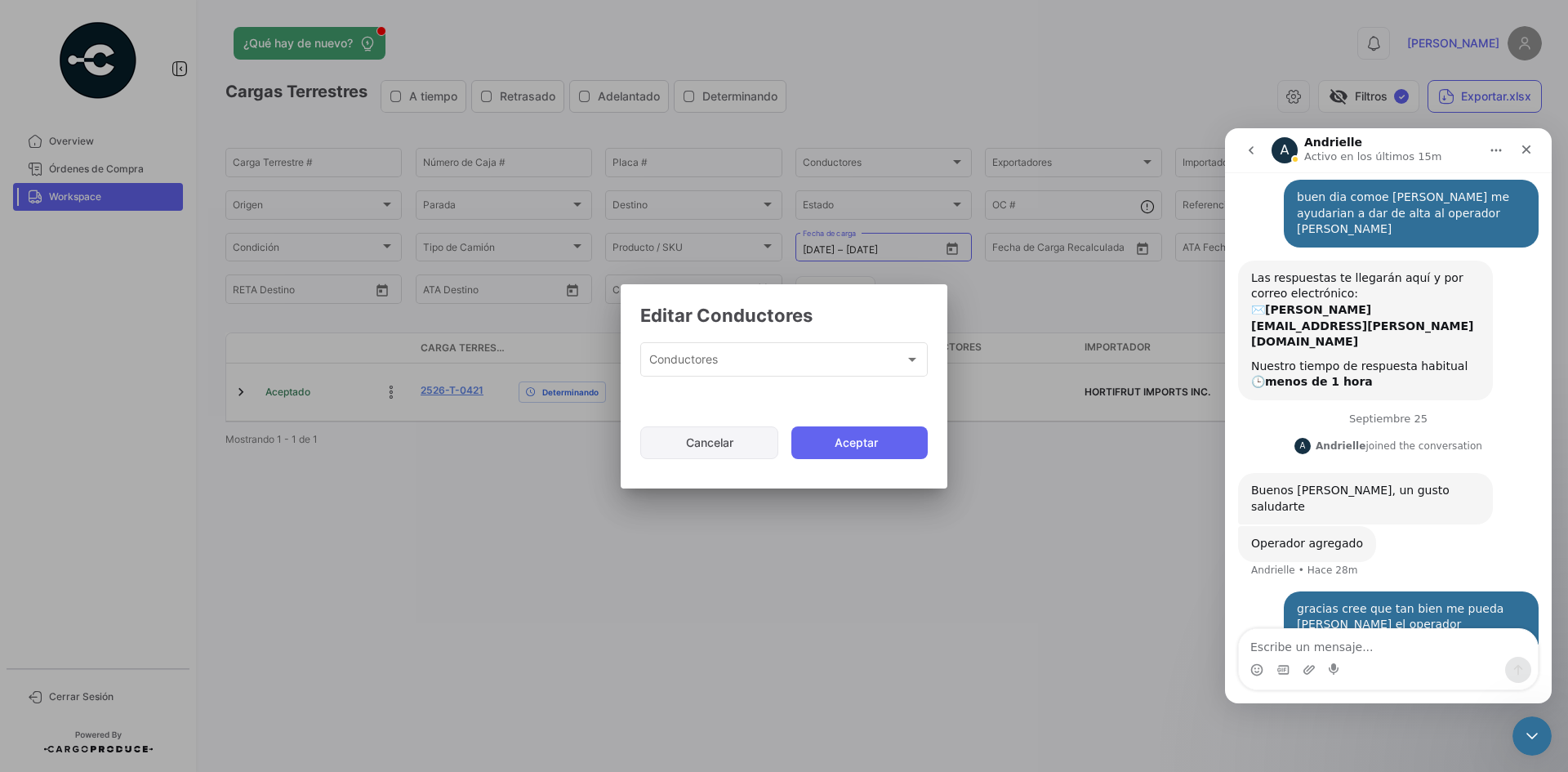
click at [729, 446] on button "Cancelar" at bounding box center [709, 442] width 138 height 32
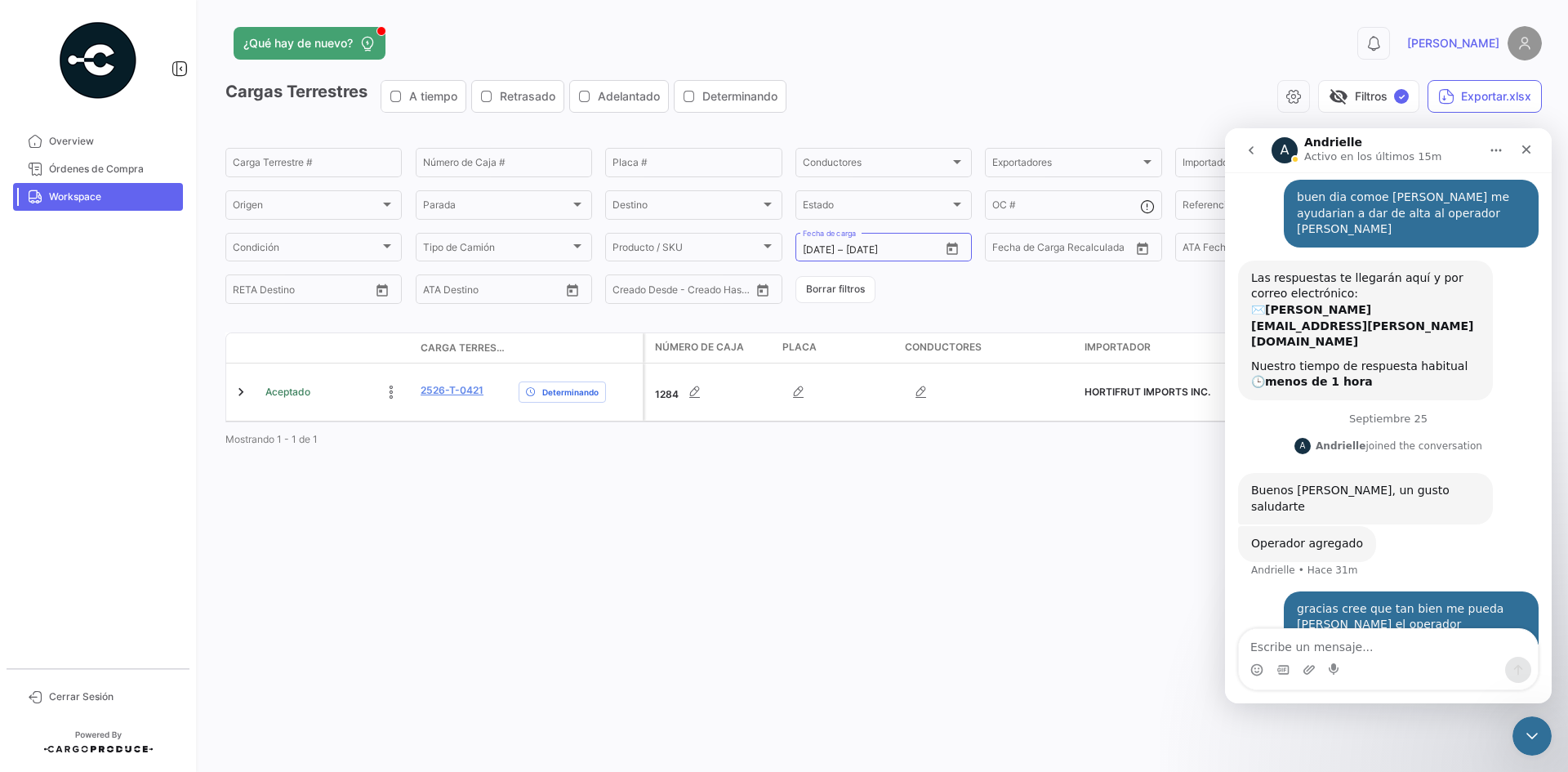
click at [1251, 152] on icon "go back" at bounding box center [1250, 150] width 5 height 8
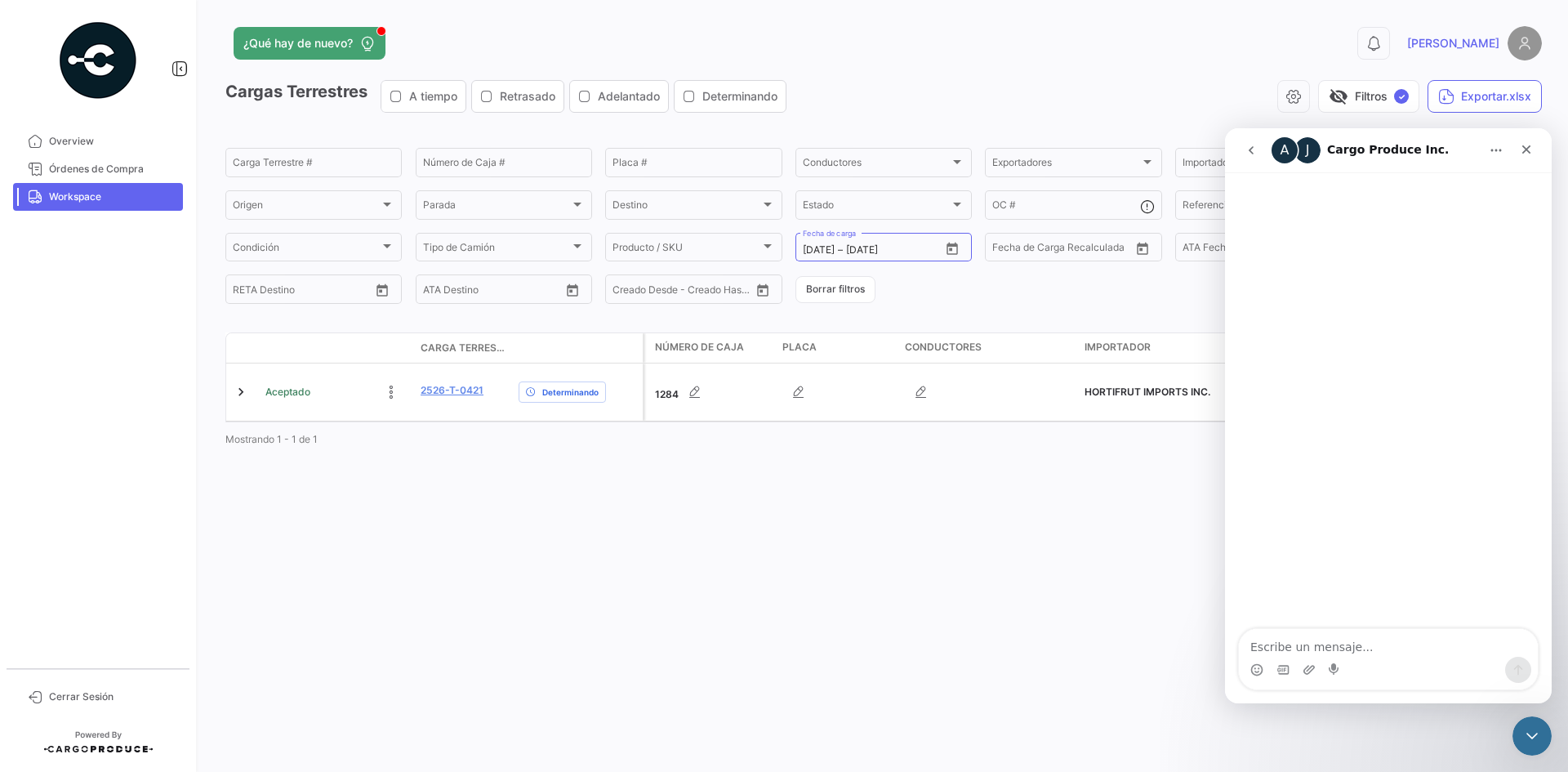
scroll to position [0, 0]
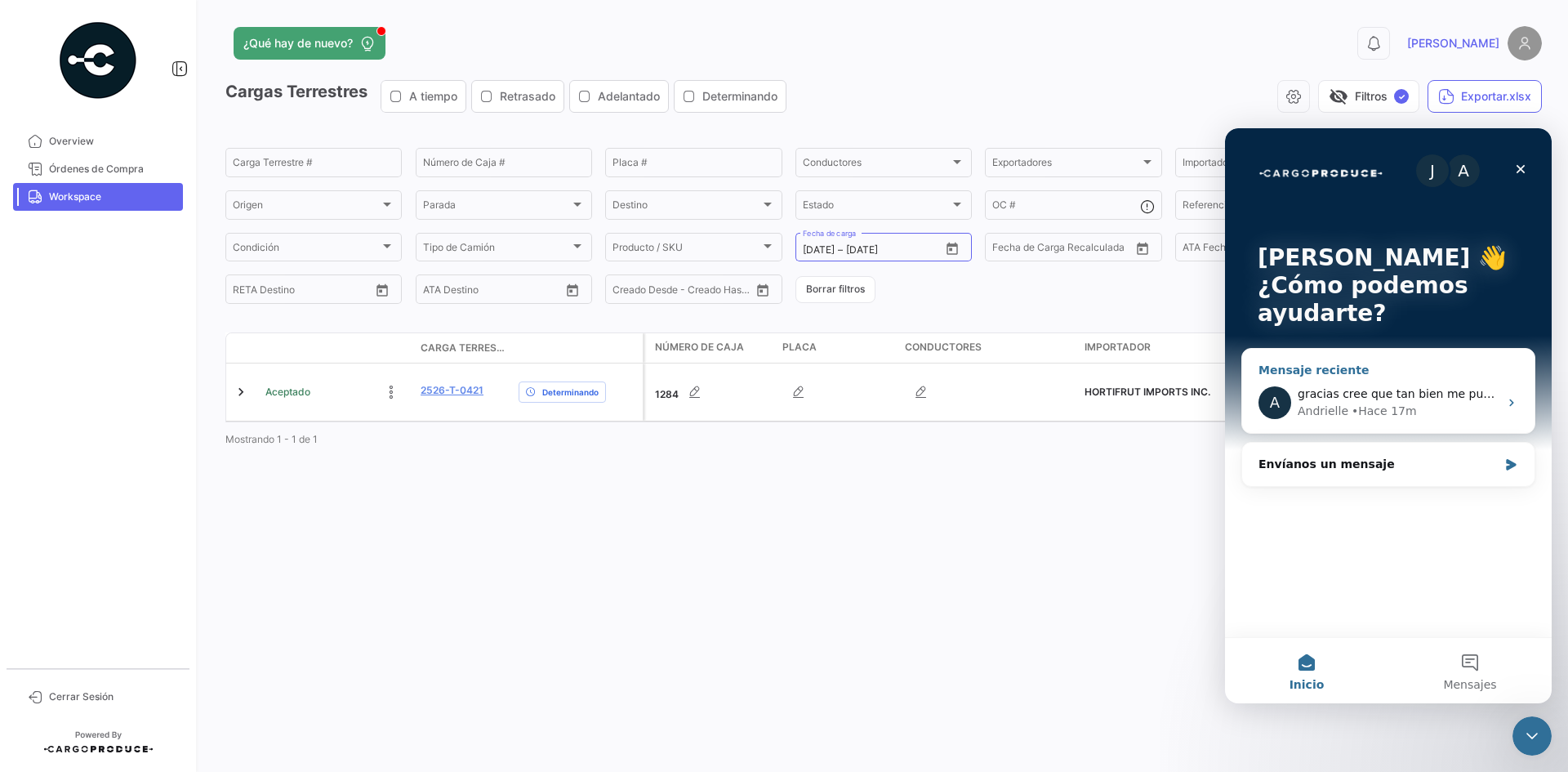
click at [1253, 402] on div "gracias cree que tan bien me pueda [PERSON_NAME] el operador [PERSON_NAME] porf…" at bounding box center [1398, 394] width 201 height 18
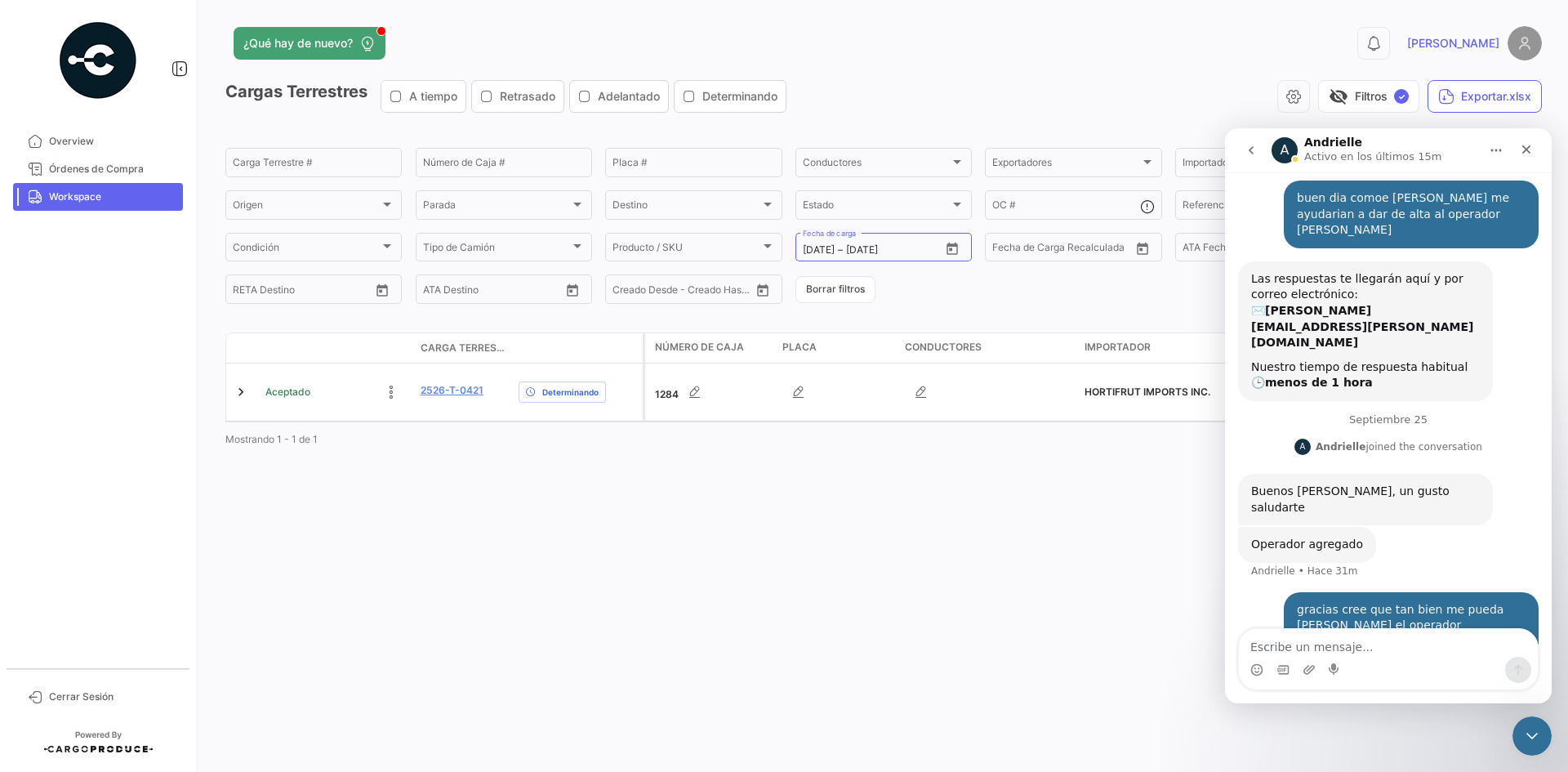
scroll to position [34, 0]
click at [1253, 596] on textarea "Escribe un mensaje..." at bounding box center [1388, 643] width 299 height 28
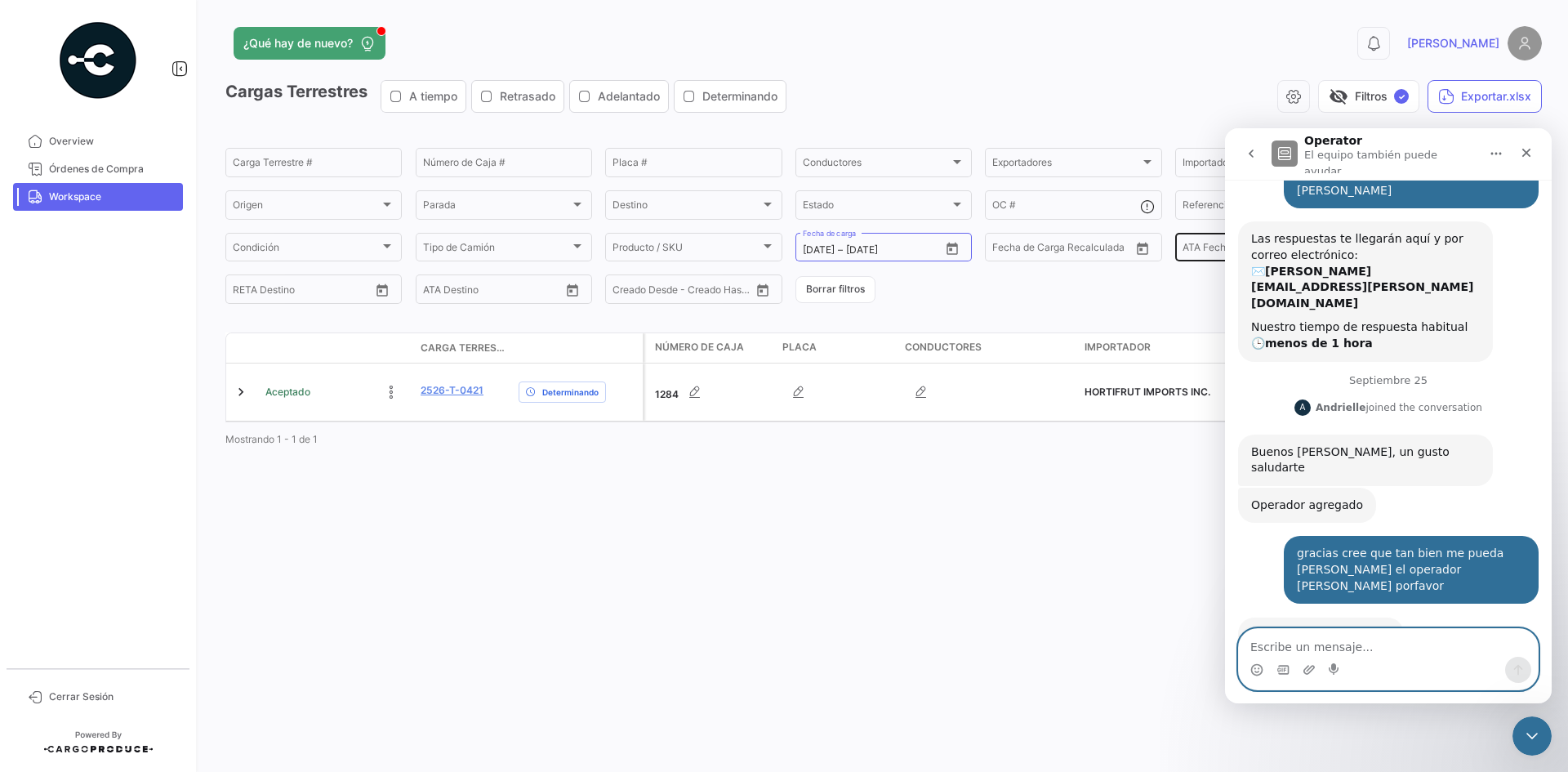
scroll to position [83, 0]
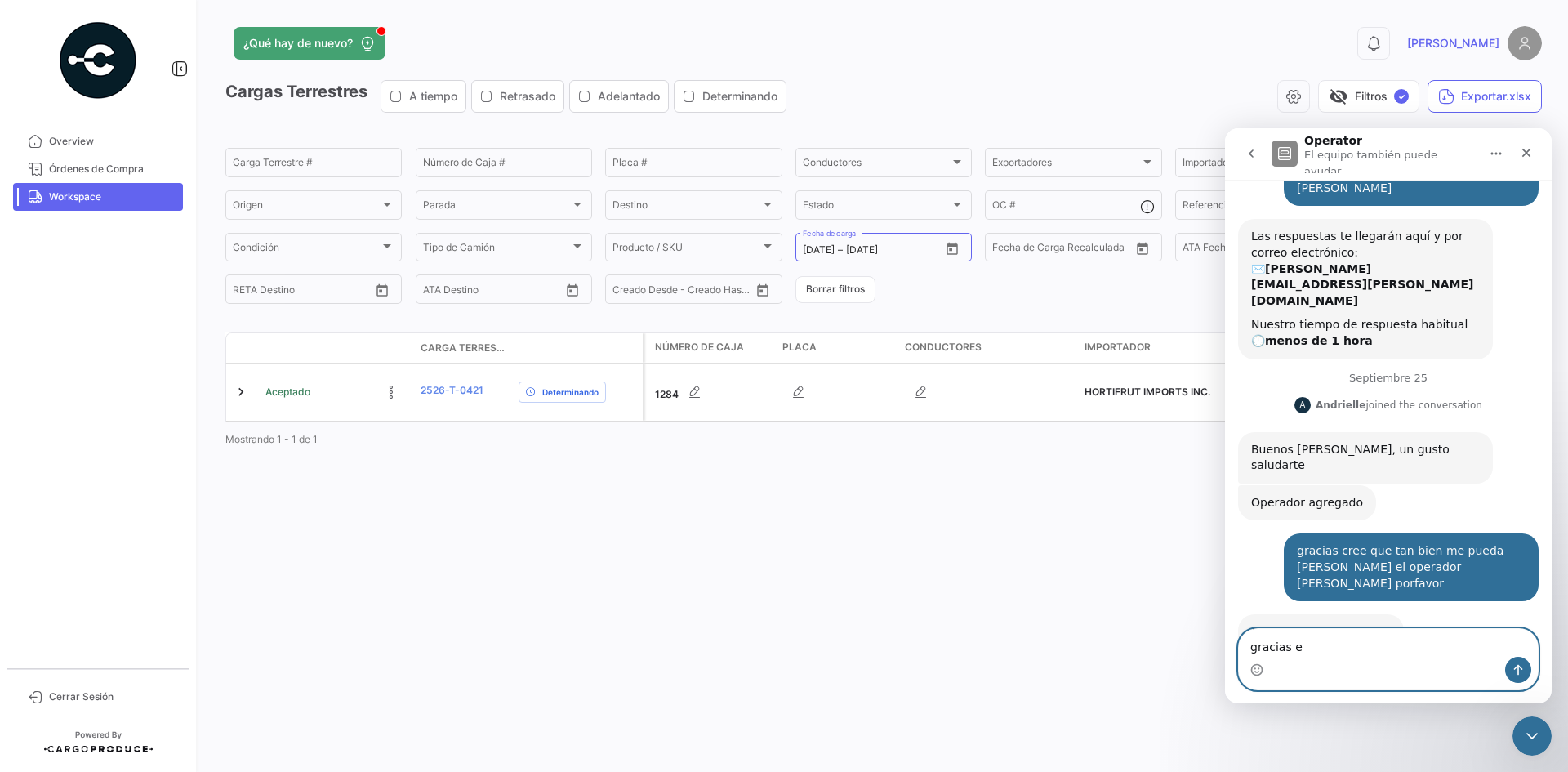
type textarea "gracias"
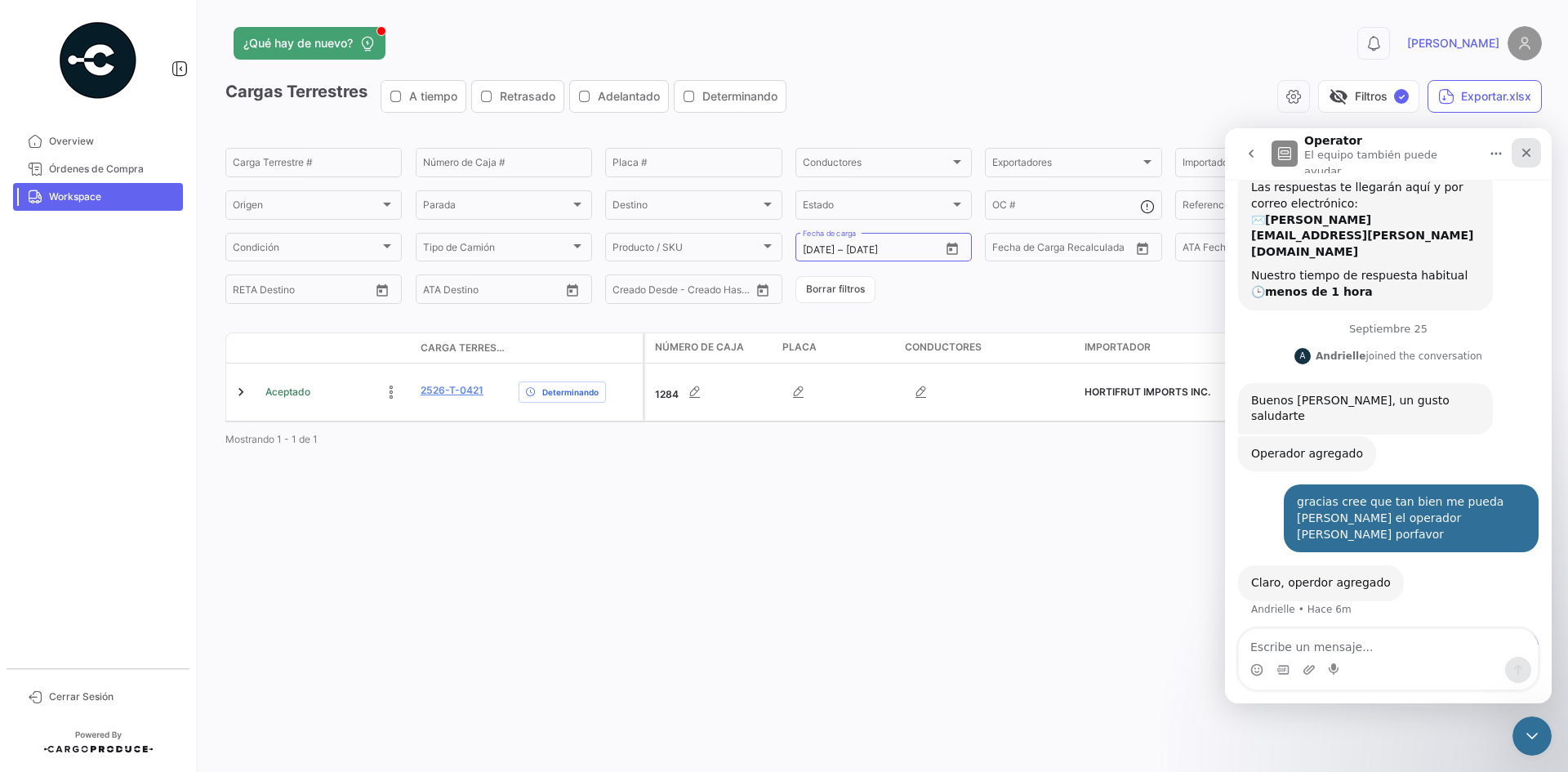
click at [1253, 148] on icon "Cerrar" at bounding box center [1527, 153] width 13 height 13
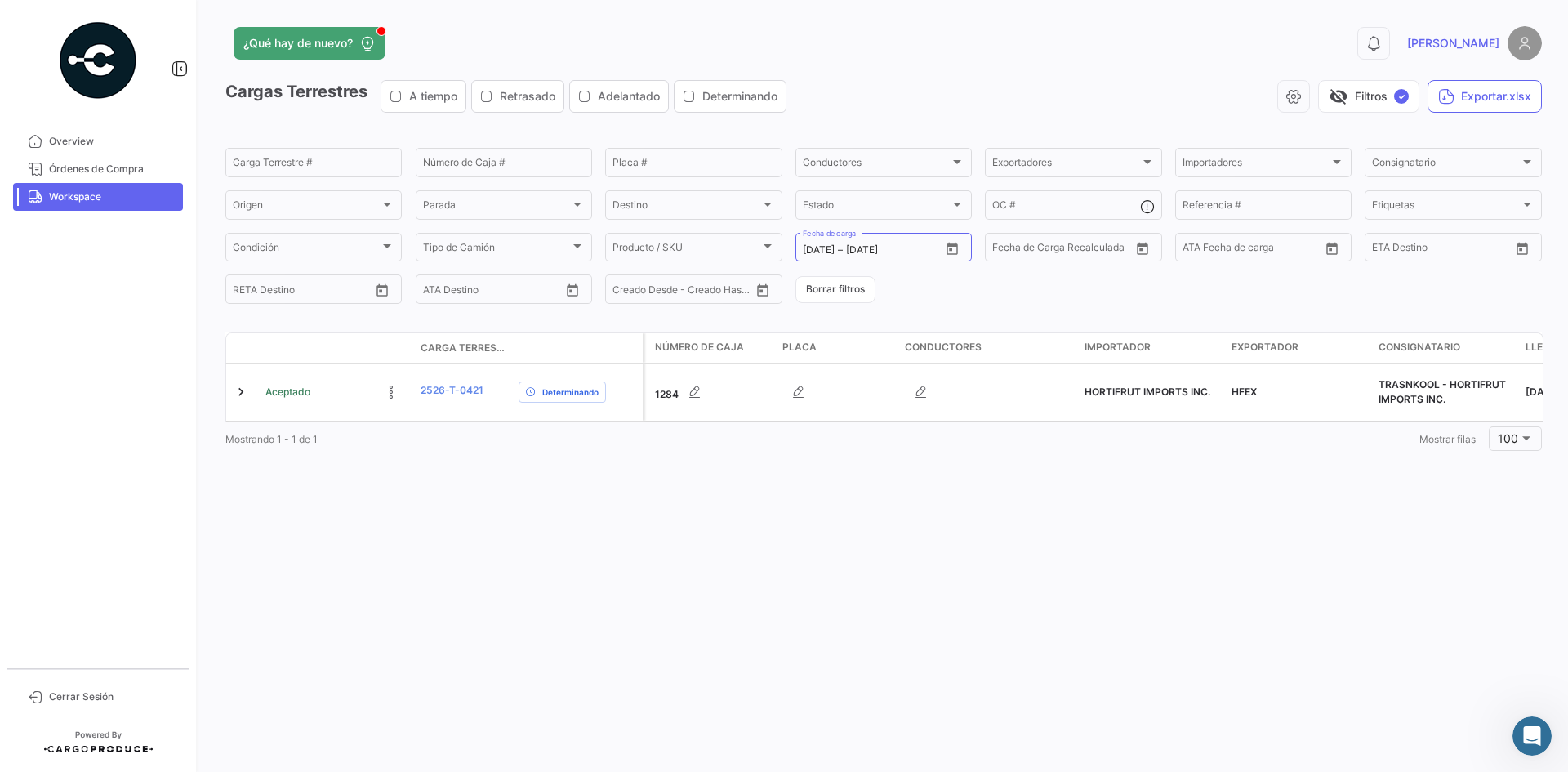
click at [121, 201] on span "Workspace" at bounding box center [112, 197] width 127 height 15
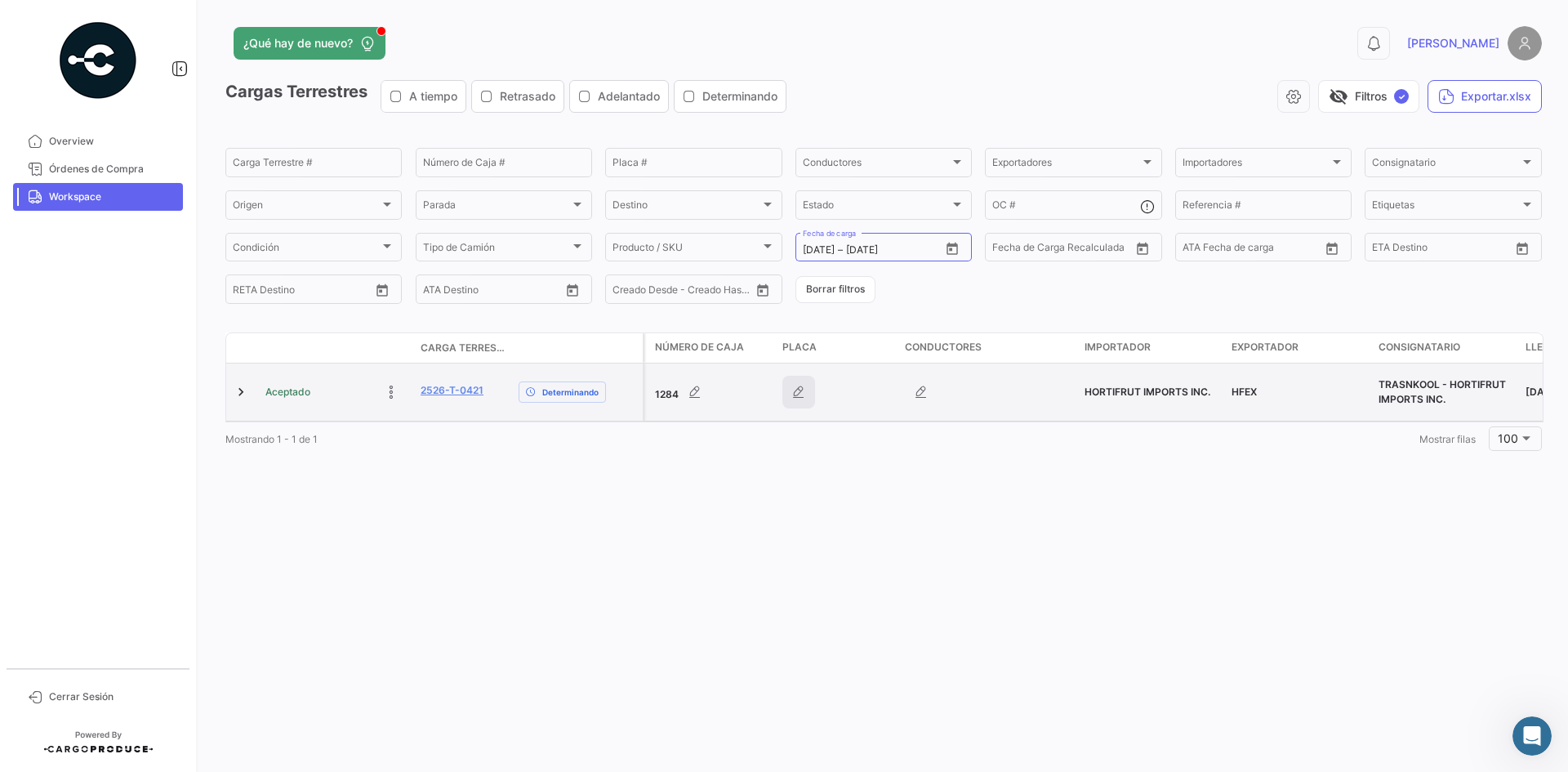
click at [796, 386] on icon "button" at bounding box center [799, 392] width 17 height 17
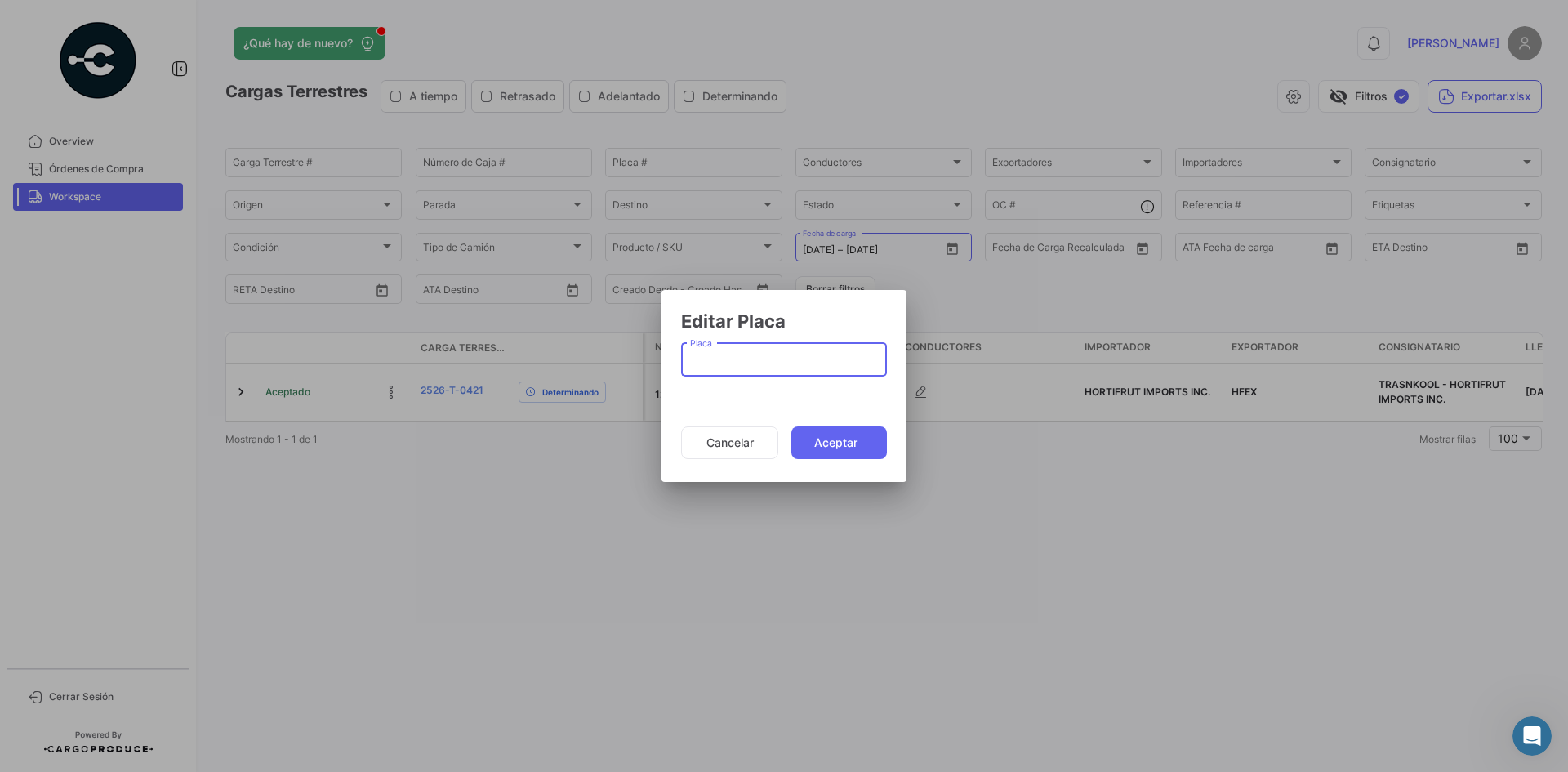
click at [748, 360] on input "Placa" at bounding box center [784, 363] width 189 height 14
paste input "5331349"
type input "5331349"
click at [815, 437] on button "Aceptar" at bounding box center [839, 442] width 96 height 32
